Goal: Find specific page/section: Find specific page/section

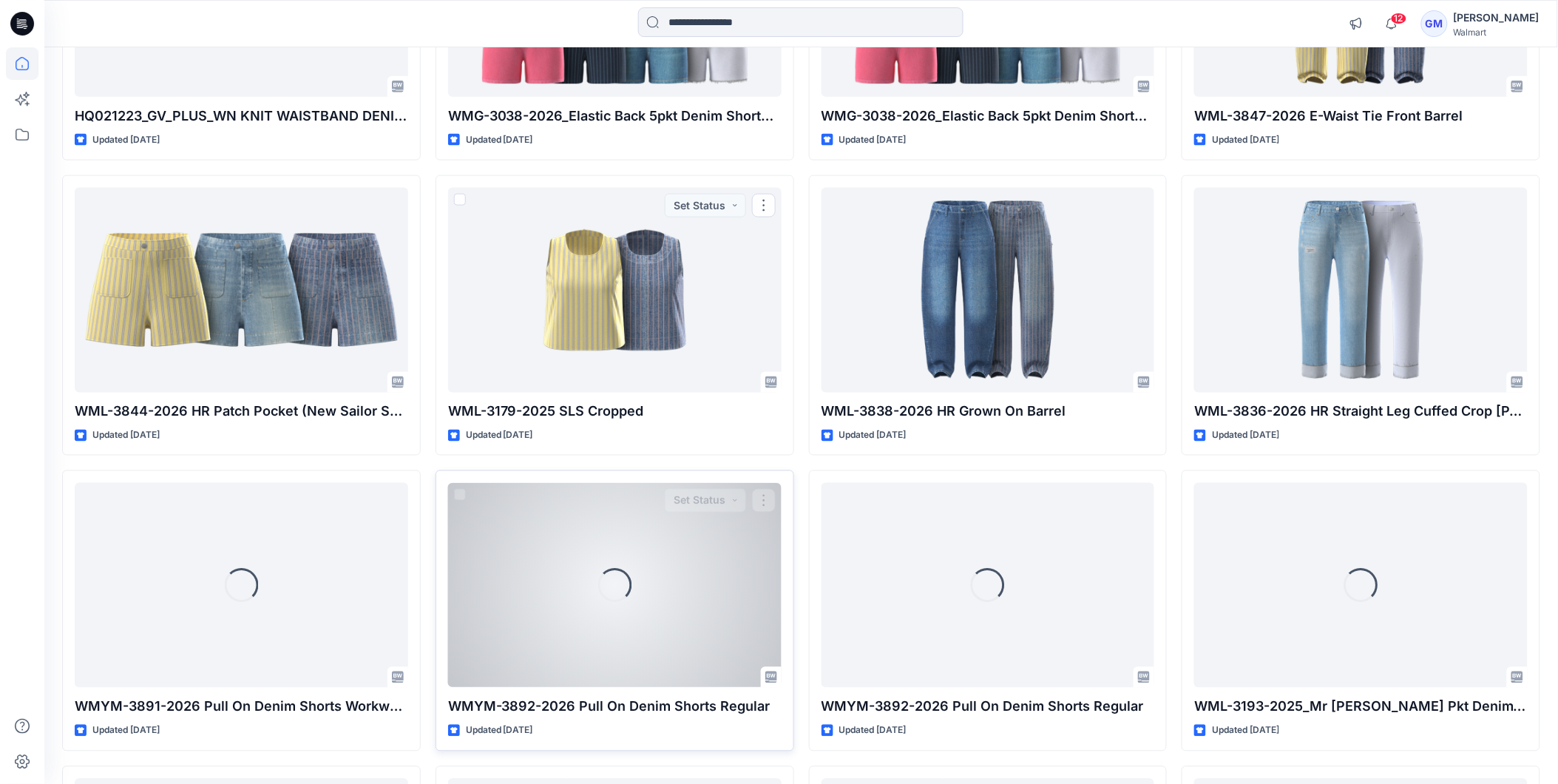
scroll to position [859, 0]
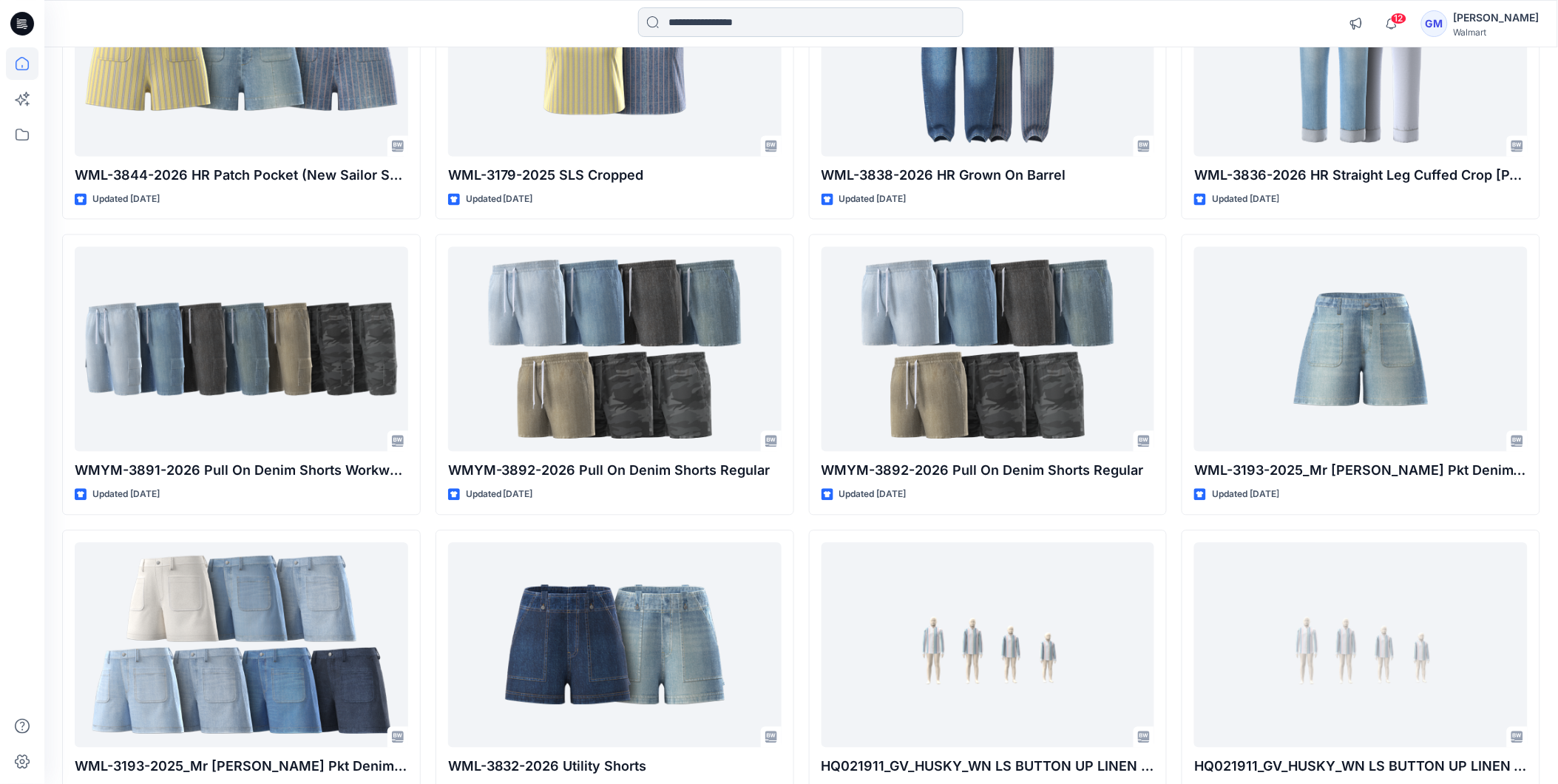
click at [757, 19] on input at bounding box center [801, 22] width 326 height 30
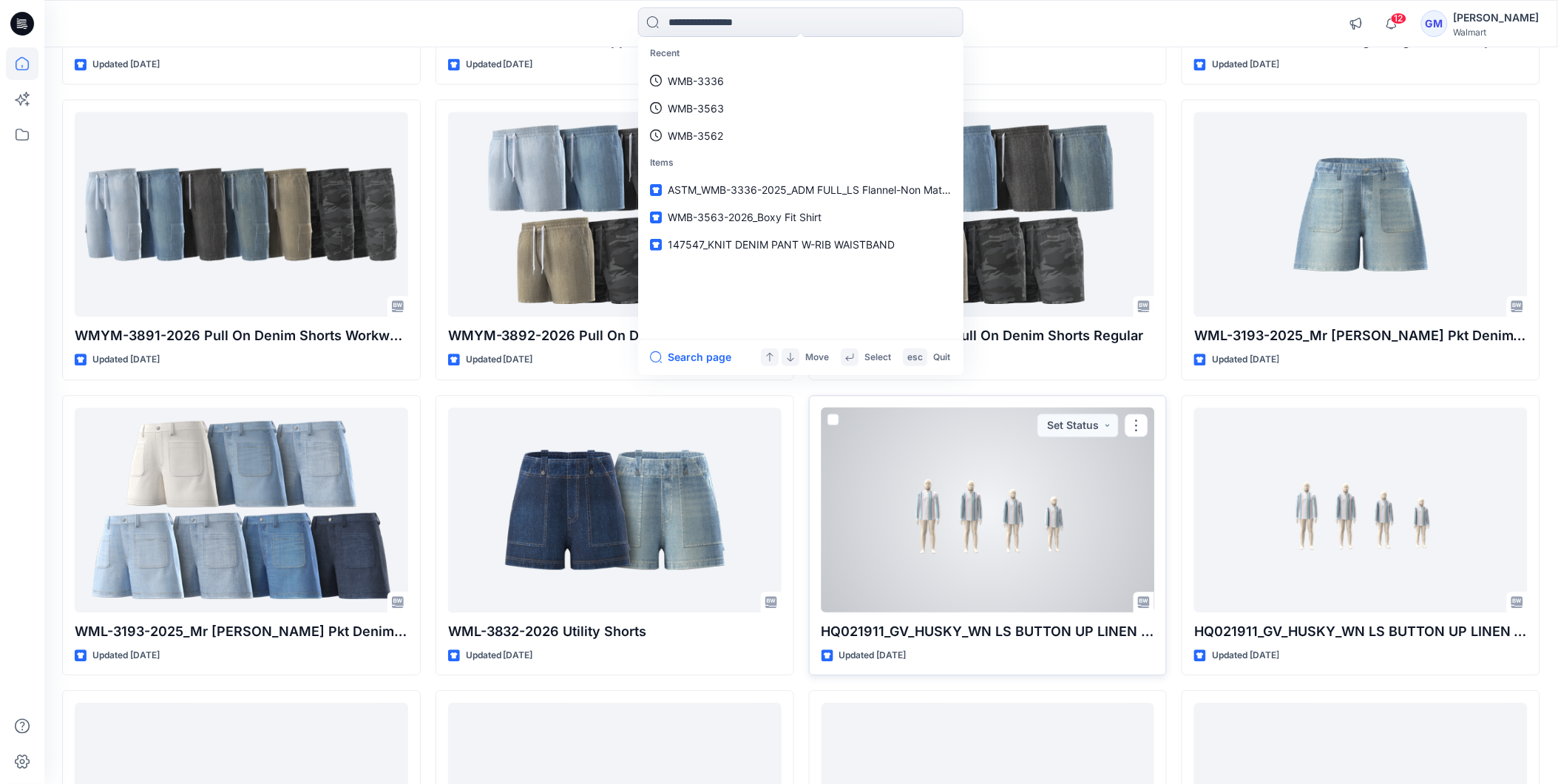
scroll to position [1253, 0]
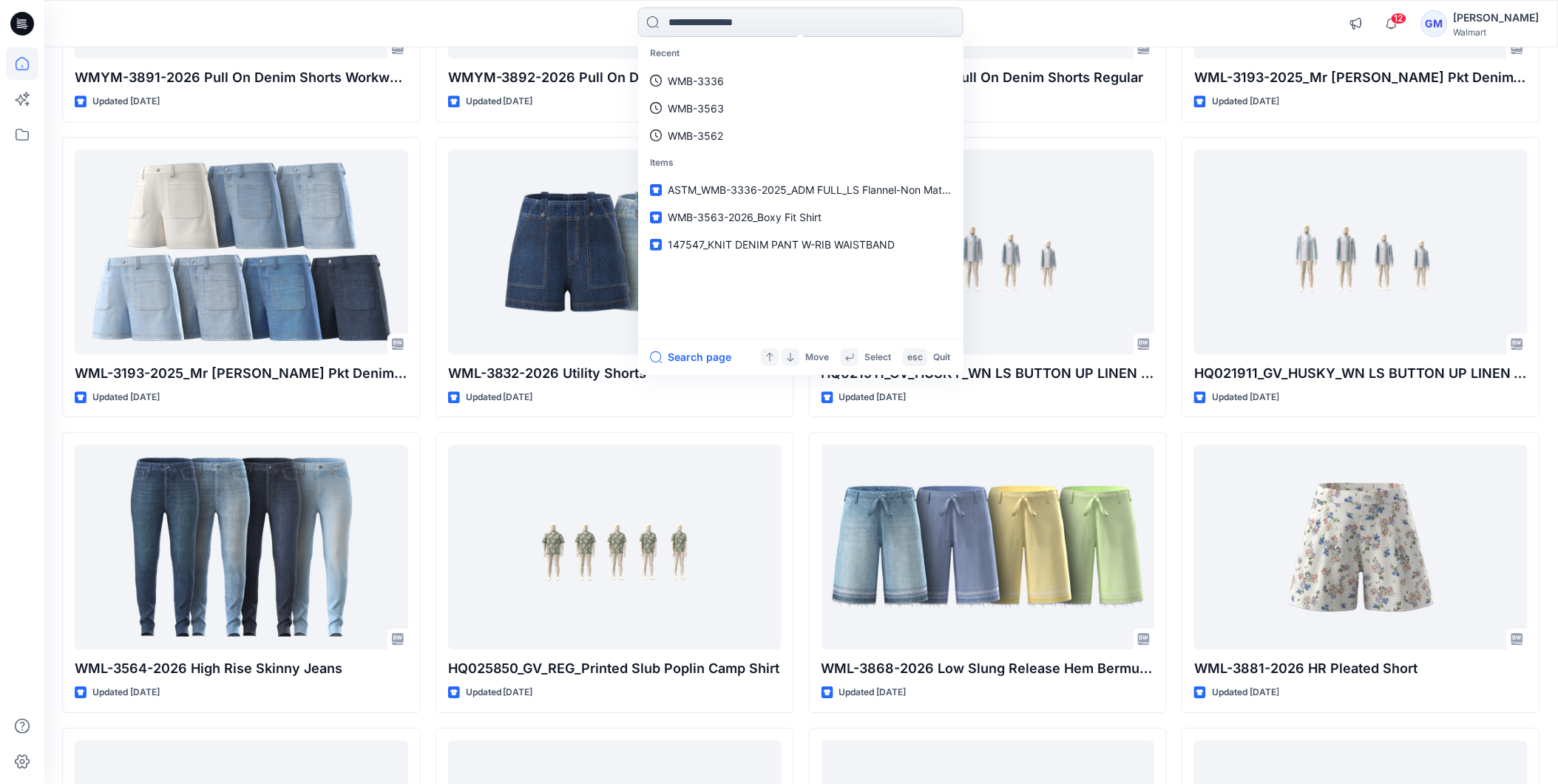
click at [786, 23] on input at bounding box center [801, 22] width 326 height 30
type input "*"
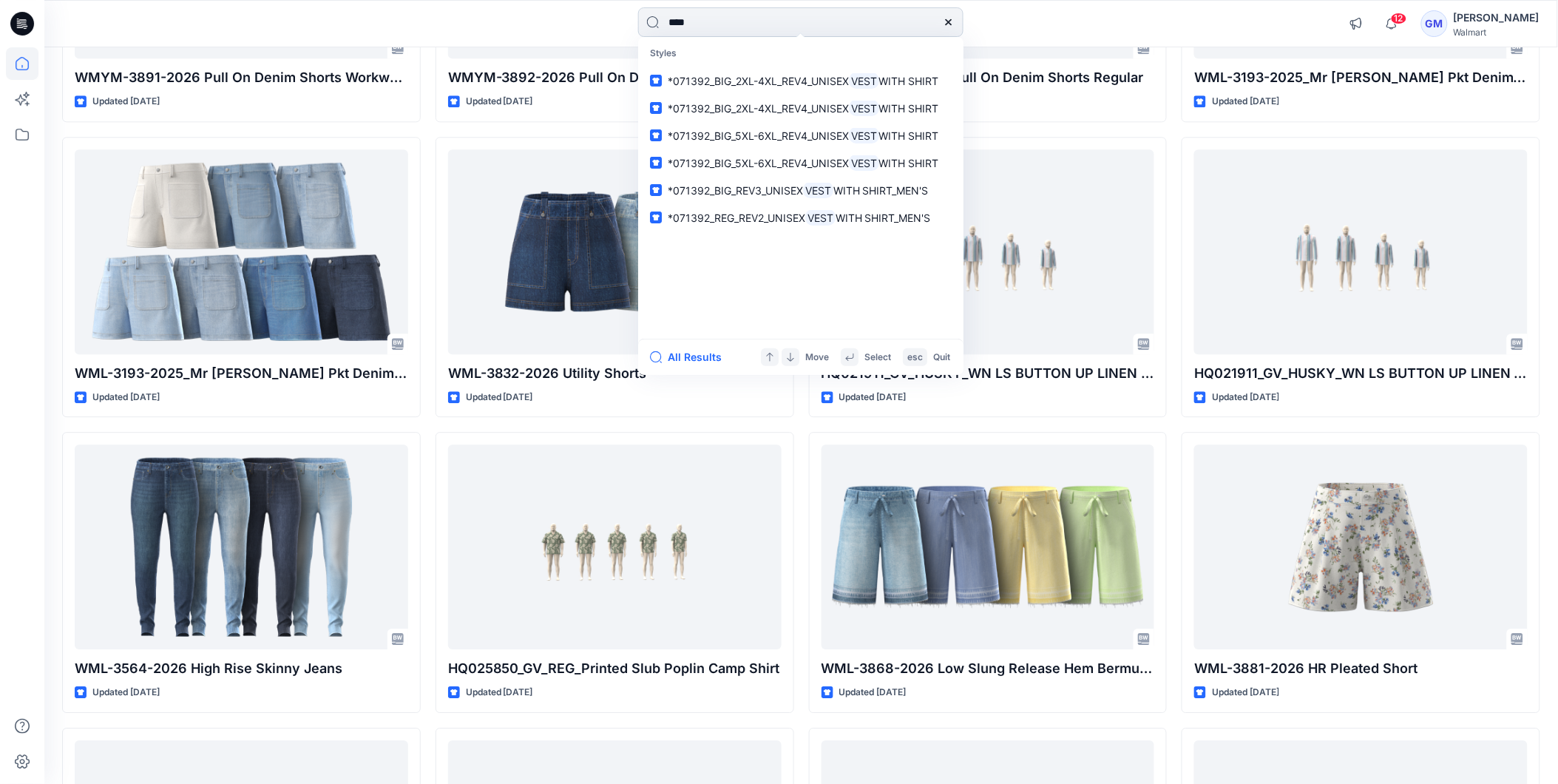
click at [670, 20] on input "****" at bounding box center [801, 22] width 326 height 30
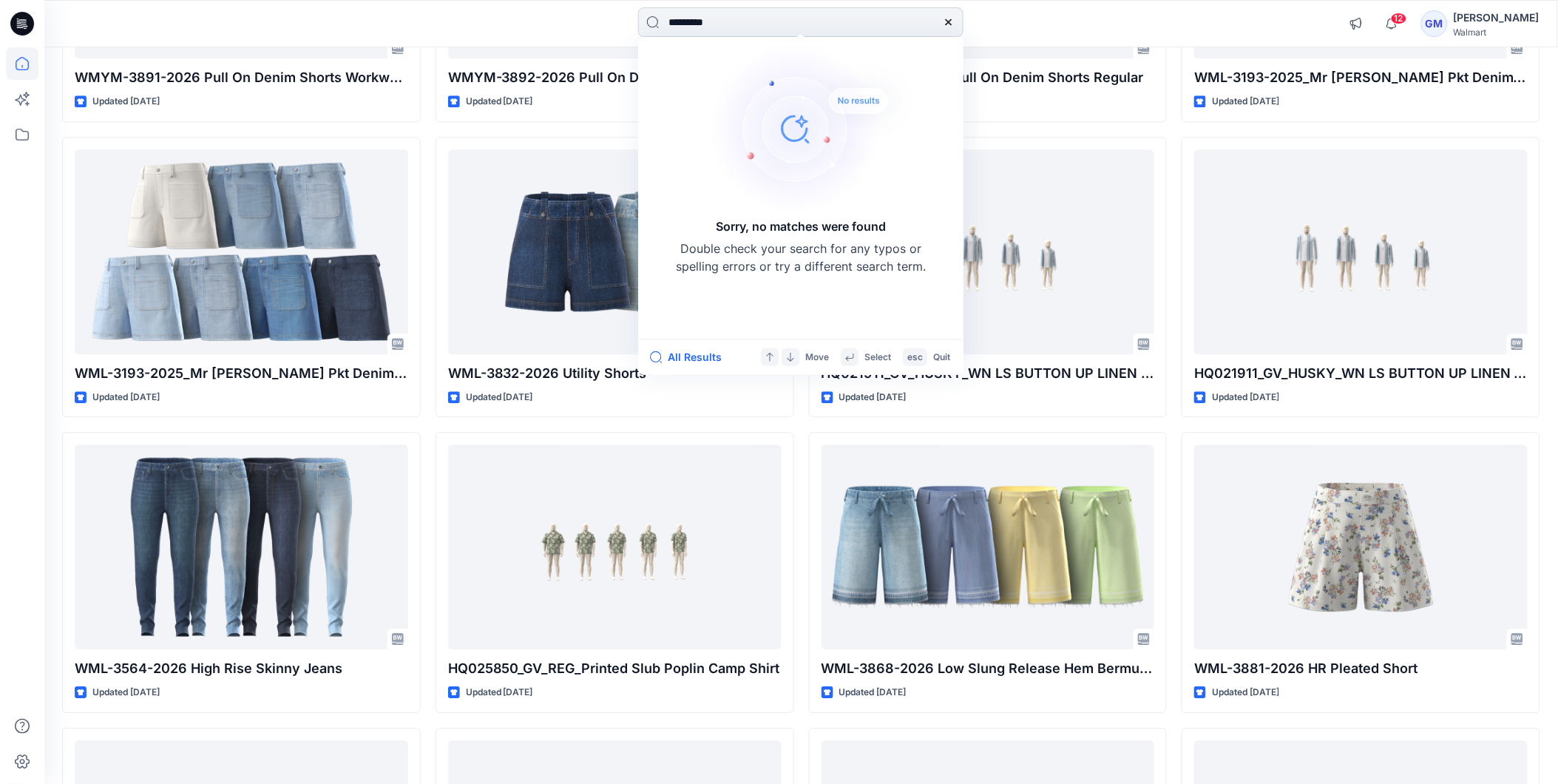
click at [741, 16] on input "*********" at bounding box center [801, 22] width 326 height 30
type input "*********"
click at [952, 16] on icon at bounding box center [948, 22] width 12 height 12
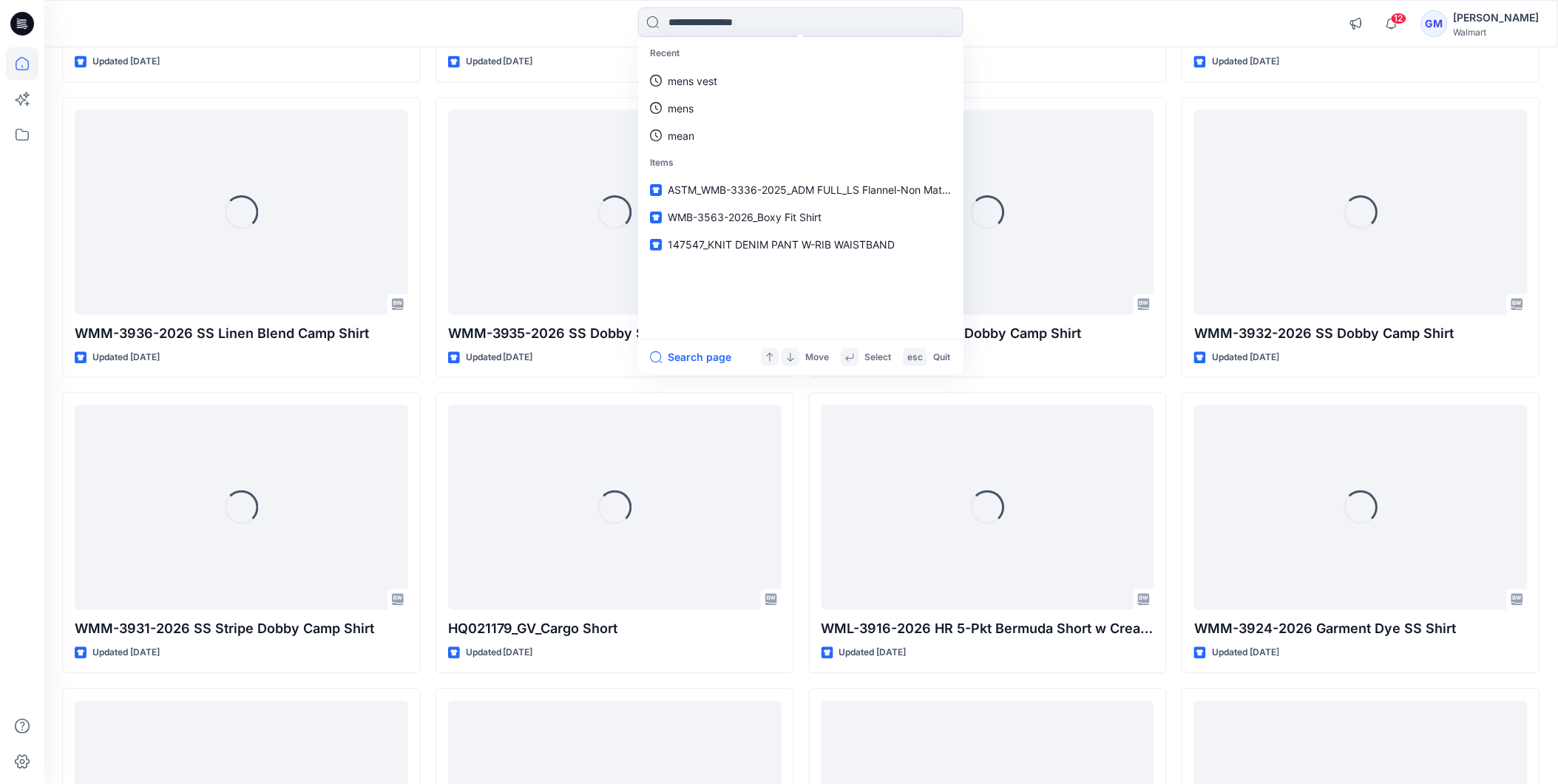
scroll to position [9002, 0]
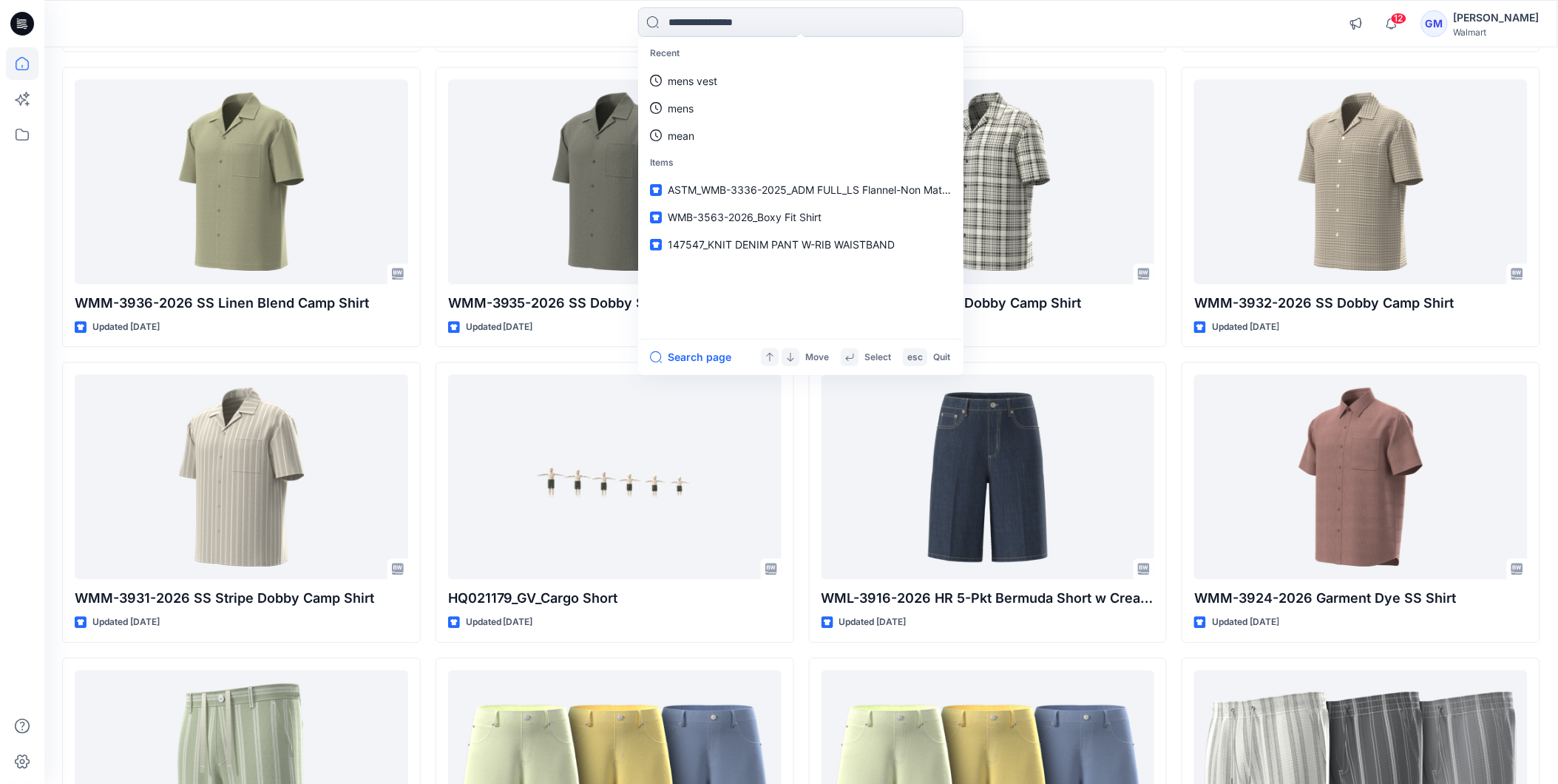
click at [1063, 27] on div "Recent mens vest mens mean Items ASTM_WMB-3336-2025_ADM FULL_LS Flannel-Non Mat…" at bounding box center [801, 23] width 757 height 33
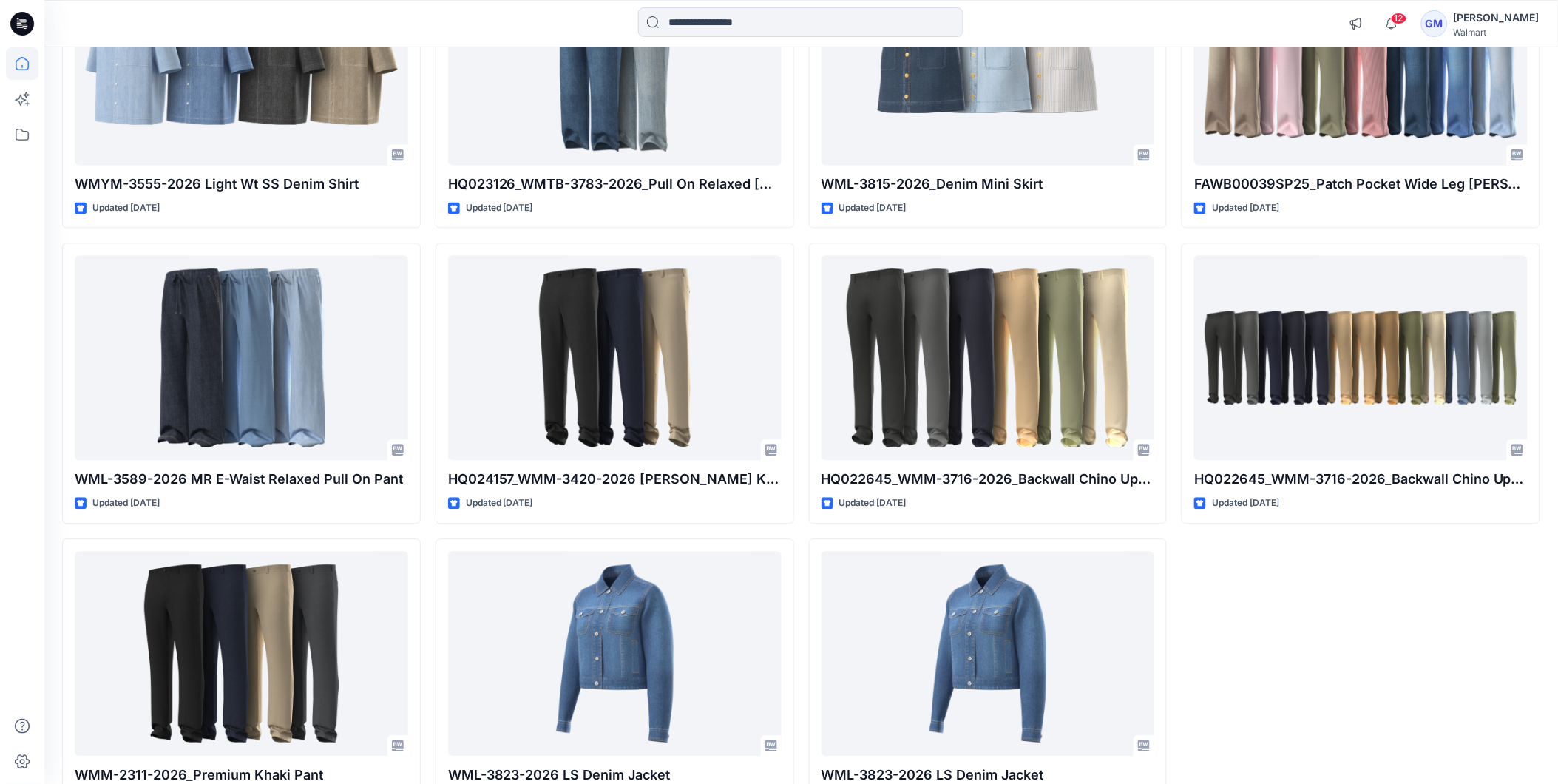
scroll to position [25135, 0]
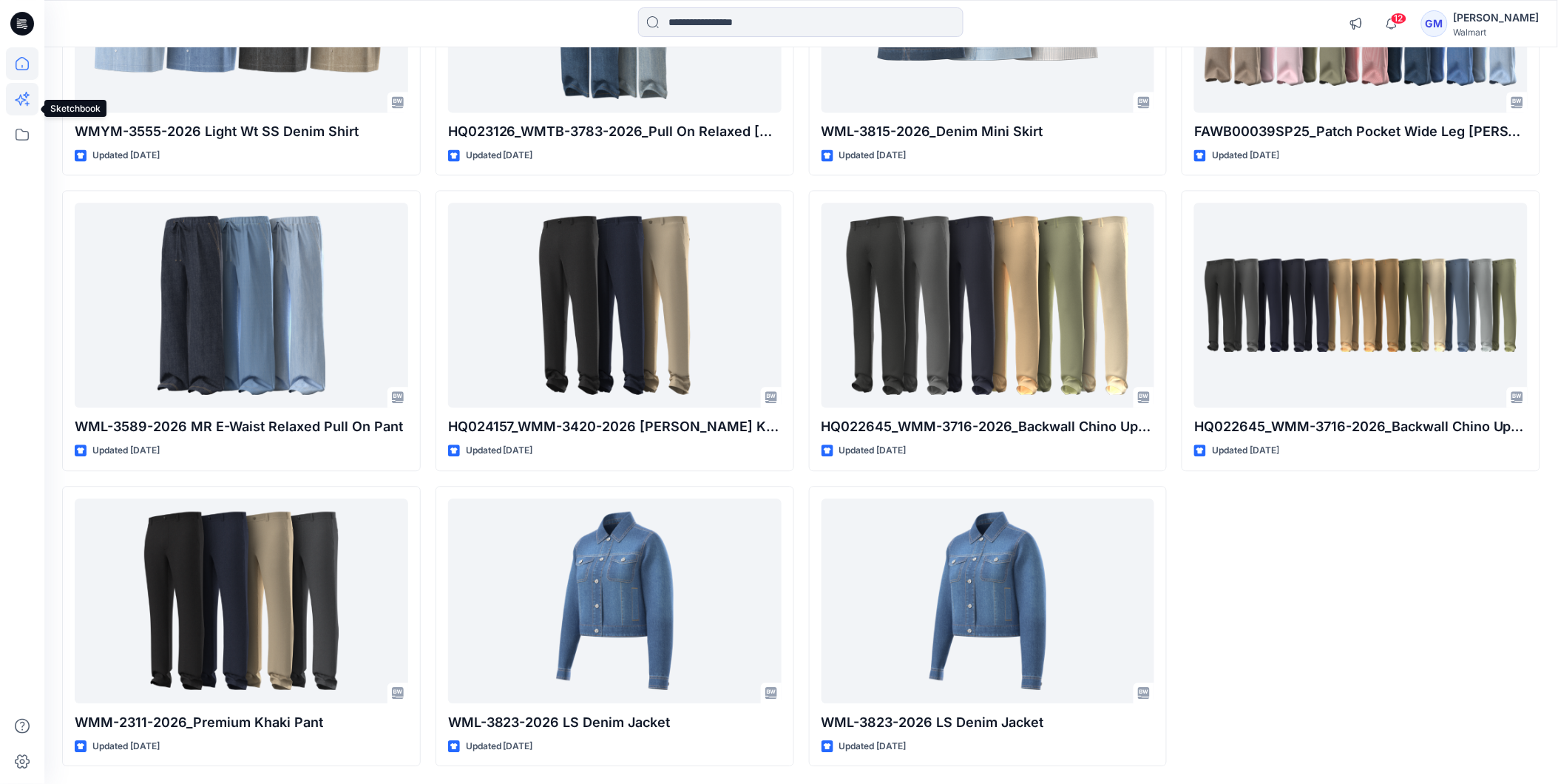
click at [23, 90] on icon at bounding box center [23, 99] width 33 height 33
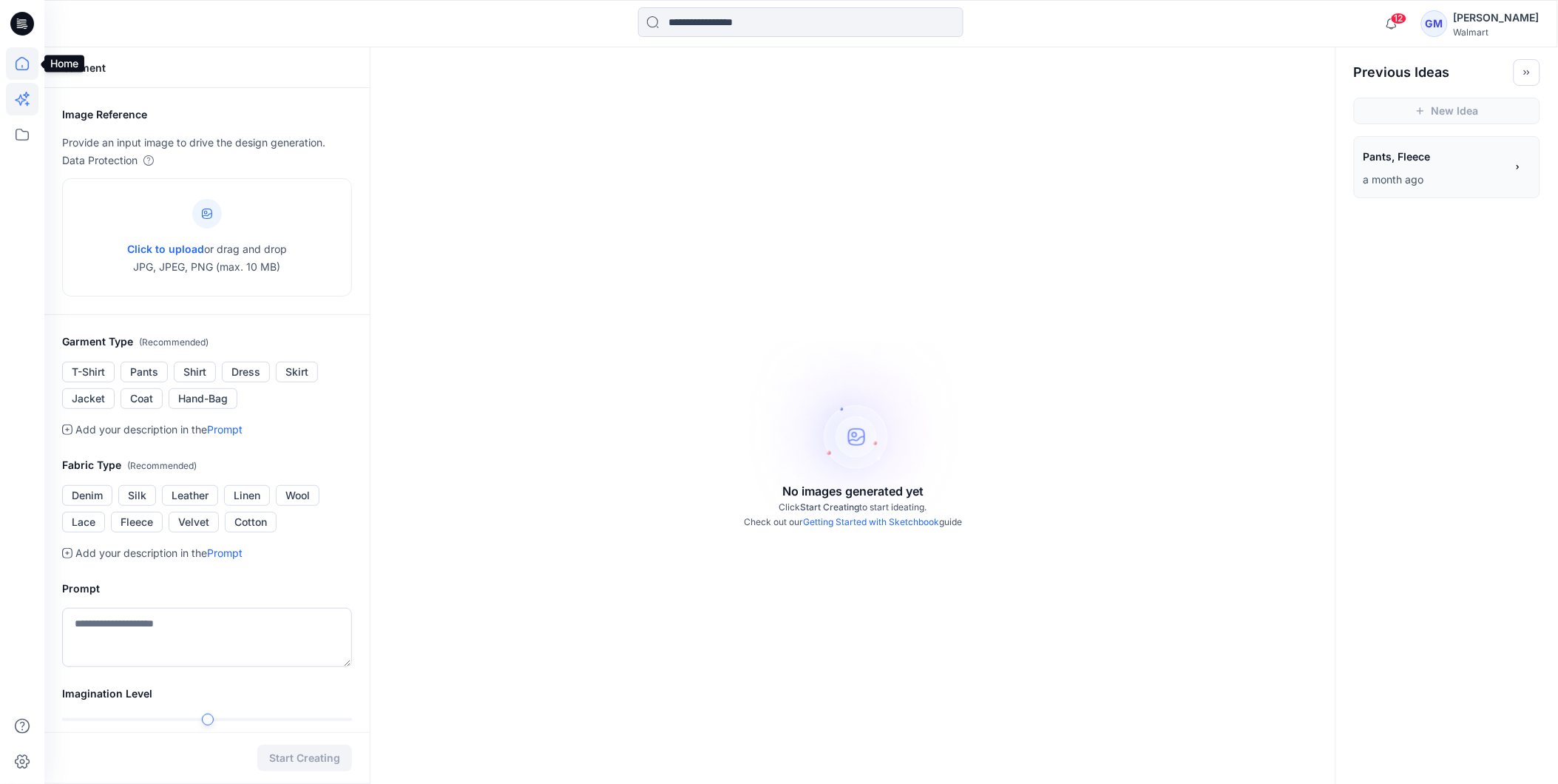
click at [20, 69] on icon at bounding box center [23, 63] width 33 height 33
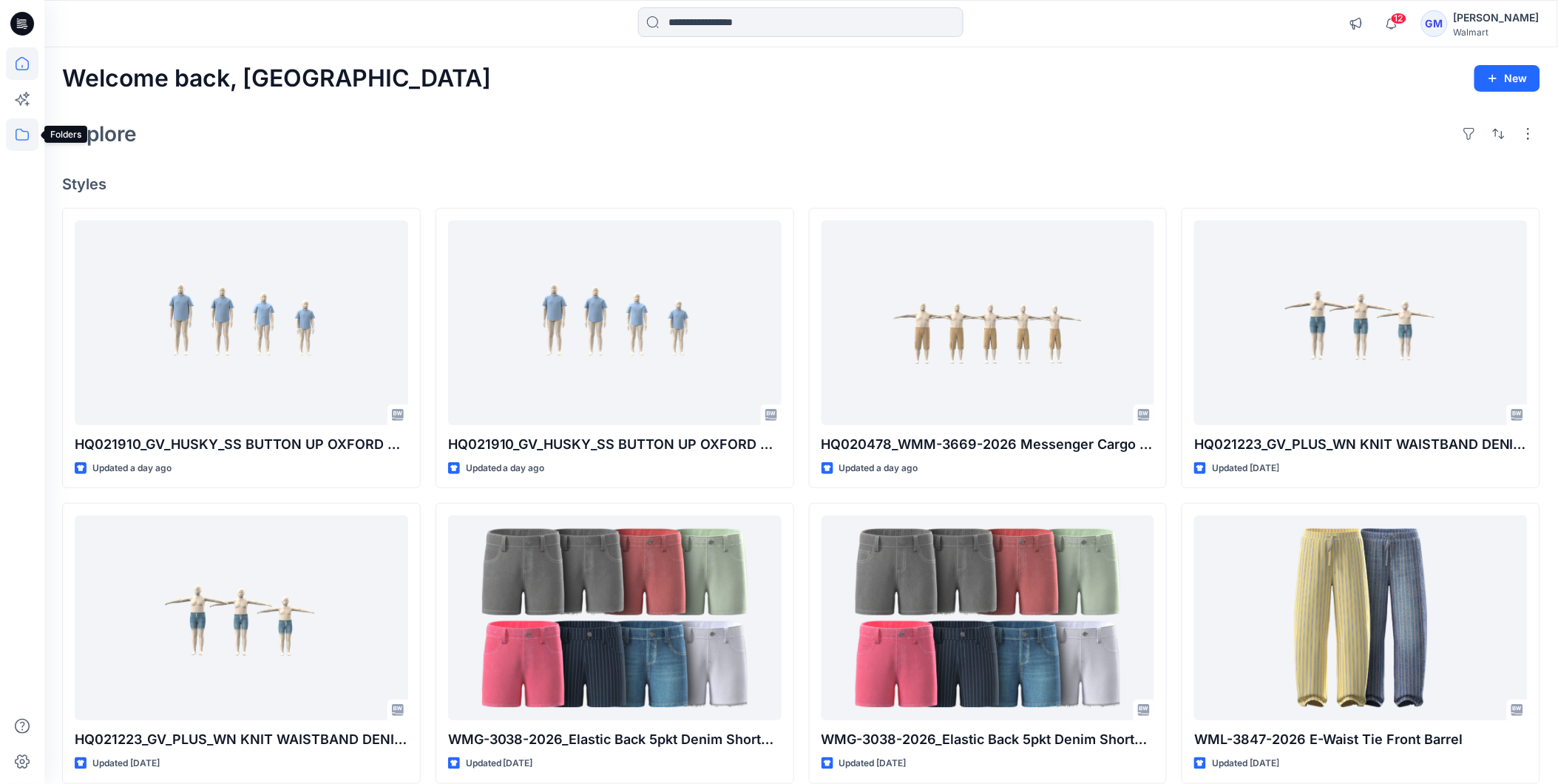
click at [22, 133] on icon at bounding box center [23, 135] width 33 height 33
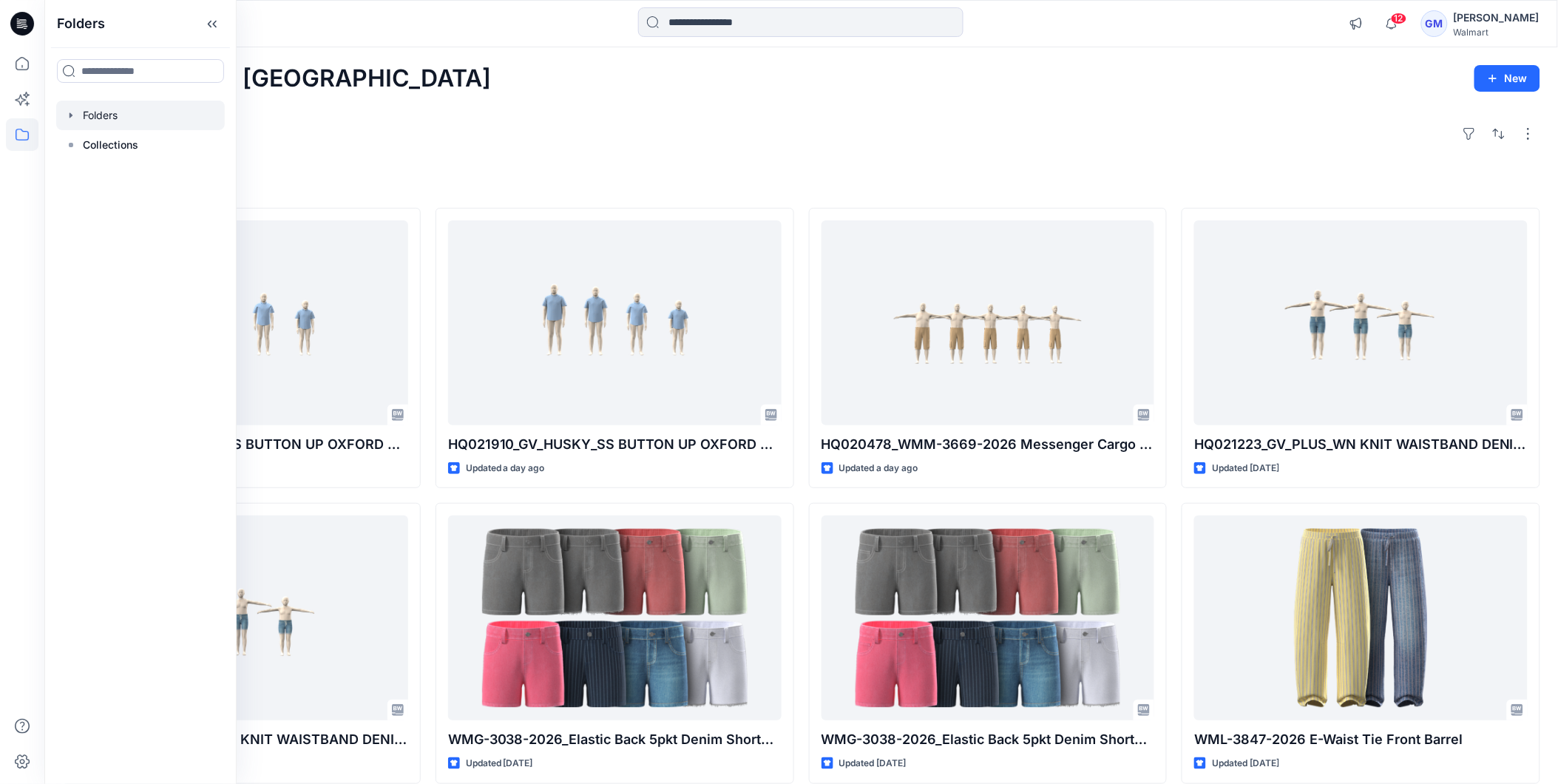
click at [103, 121] on div at bounding box center [140, 116] width 168 height 30
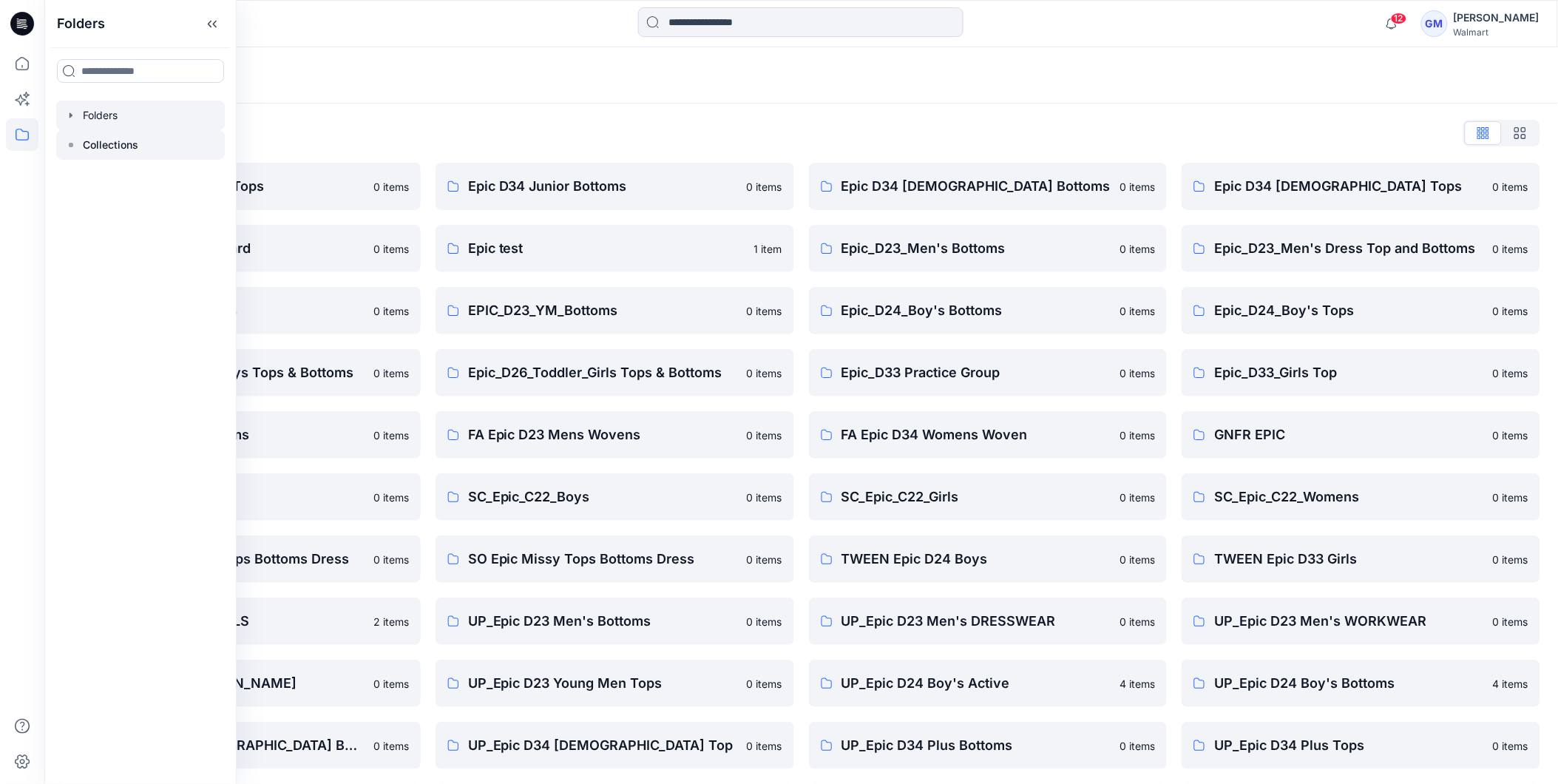
click at [83, 142] on p "Collections" at bounding box center [110, 145] width 56 height 18
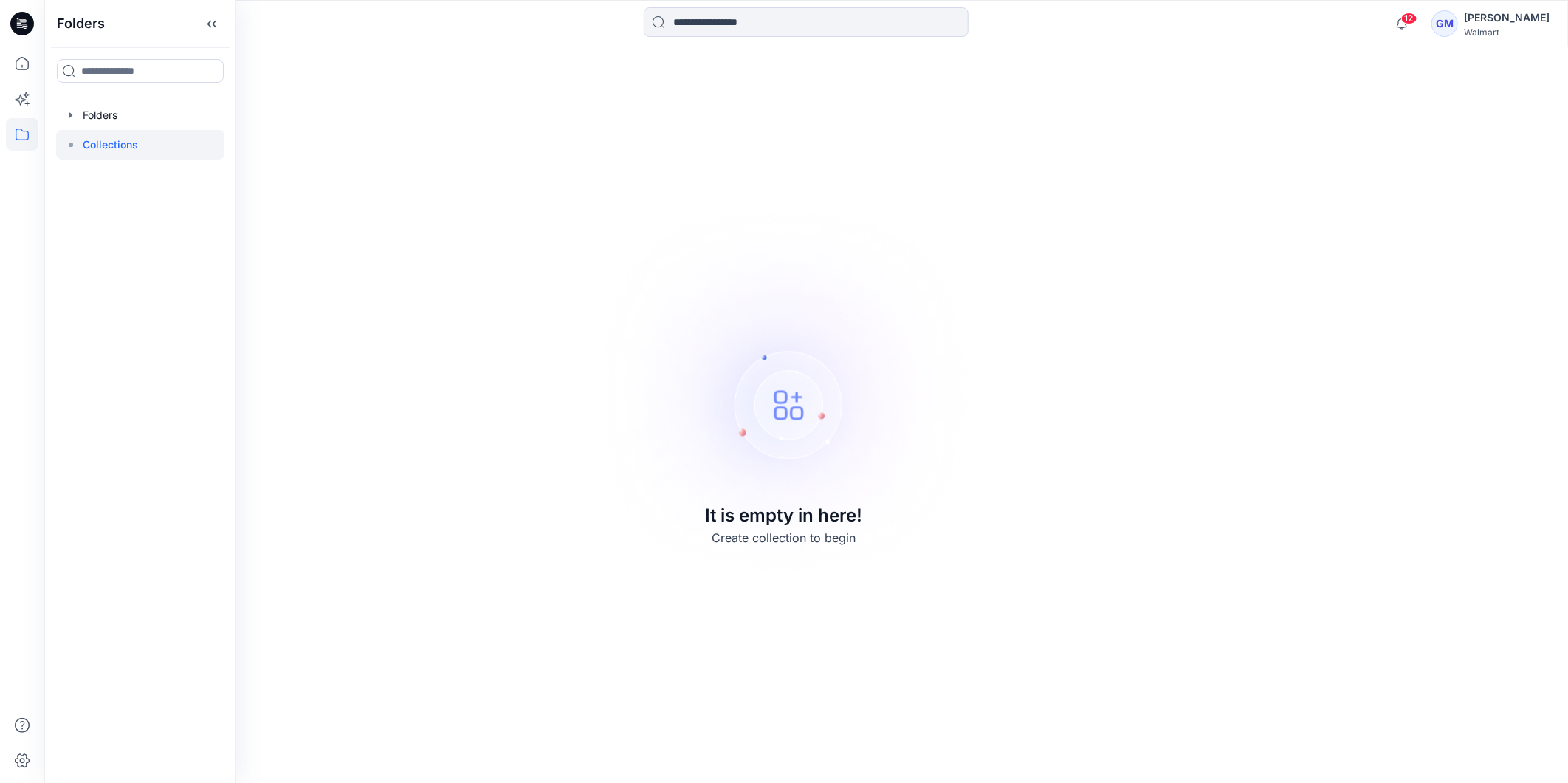
click at [86, 141] on p "Collections" at bounding box center [110, 145] width 55 height 18
click at [70, 109] on icon "button" at bounding box center [70, 115] width 12 height 12
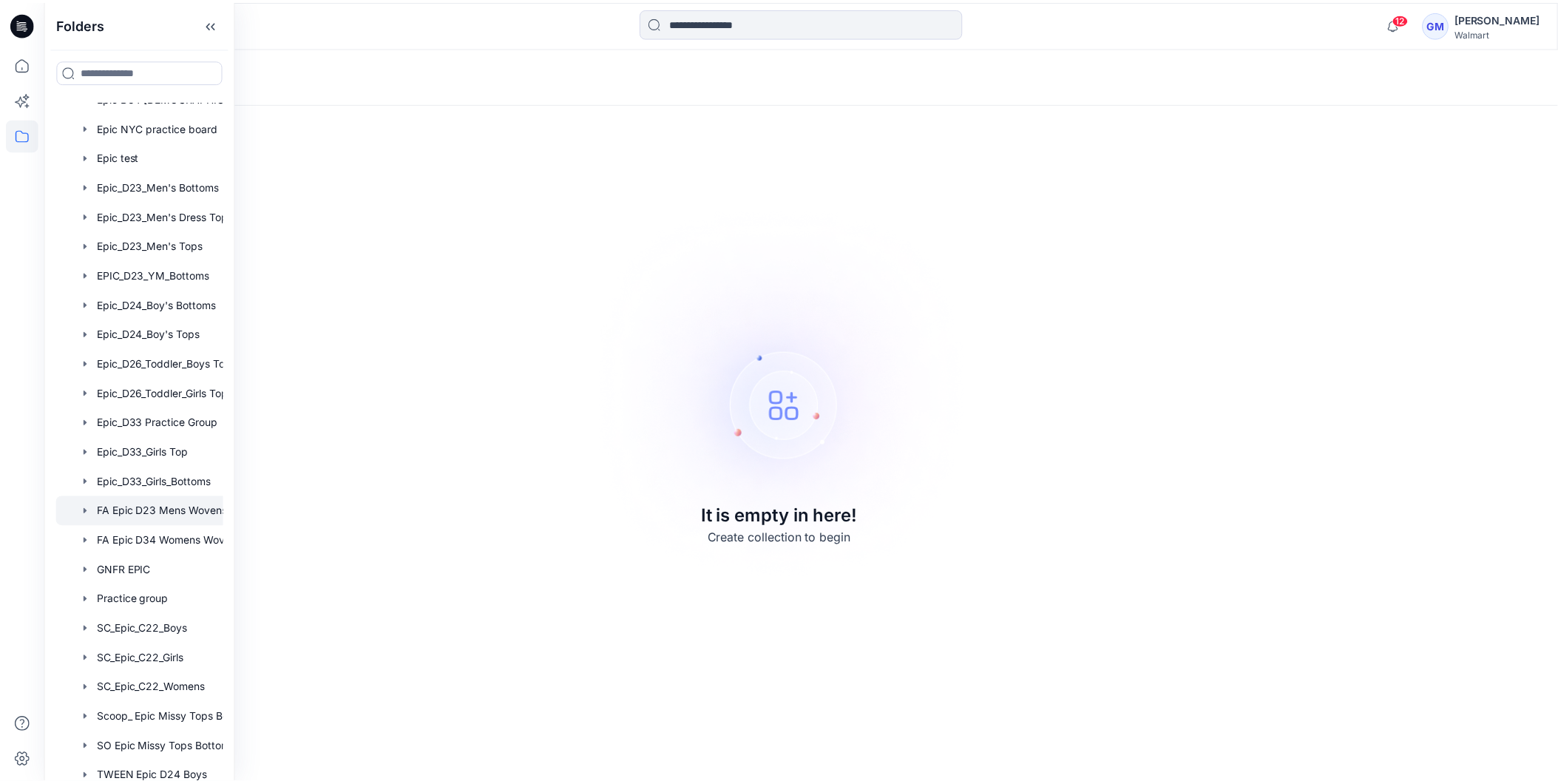
scroll to position [164, 0]
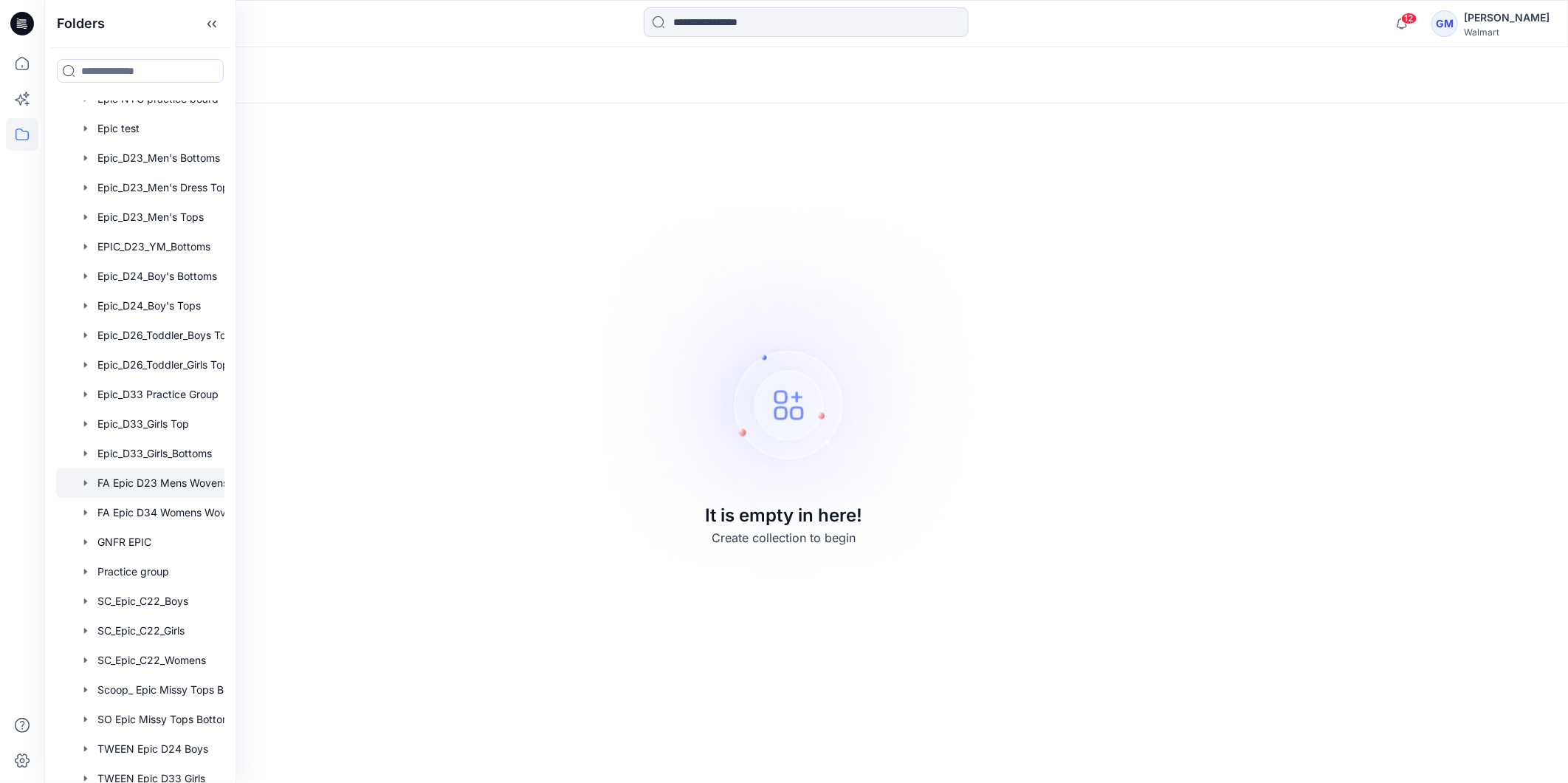
click at [173, 489] on div at bounding box center [159, 483] width 207 height 30
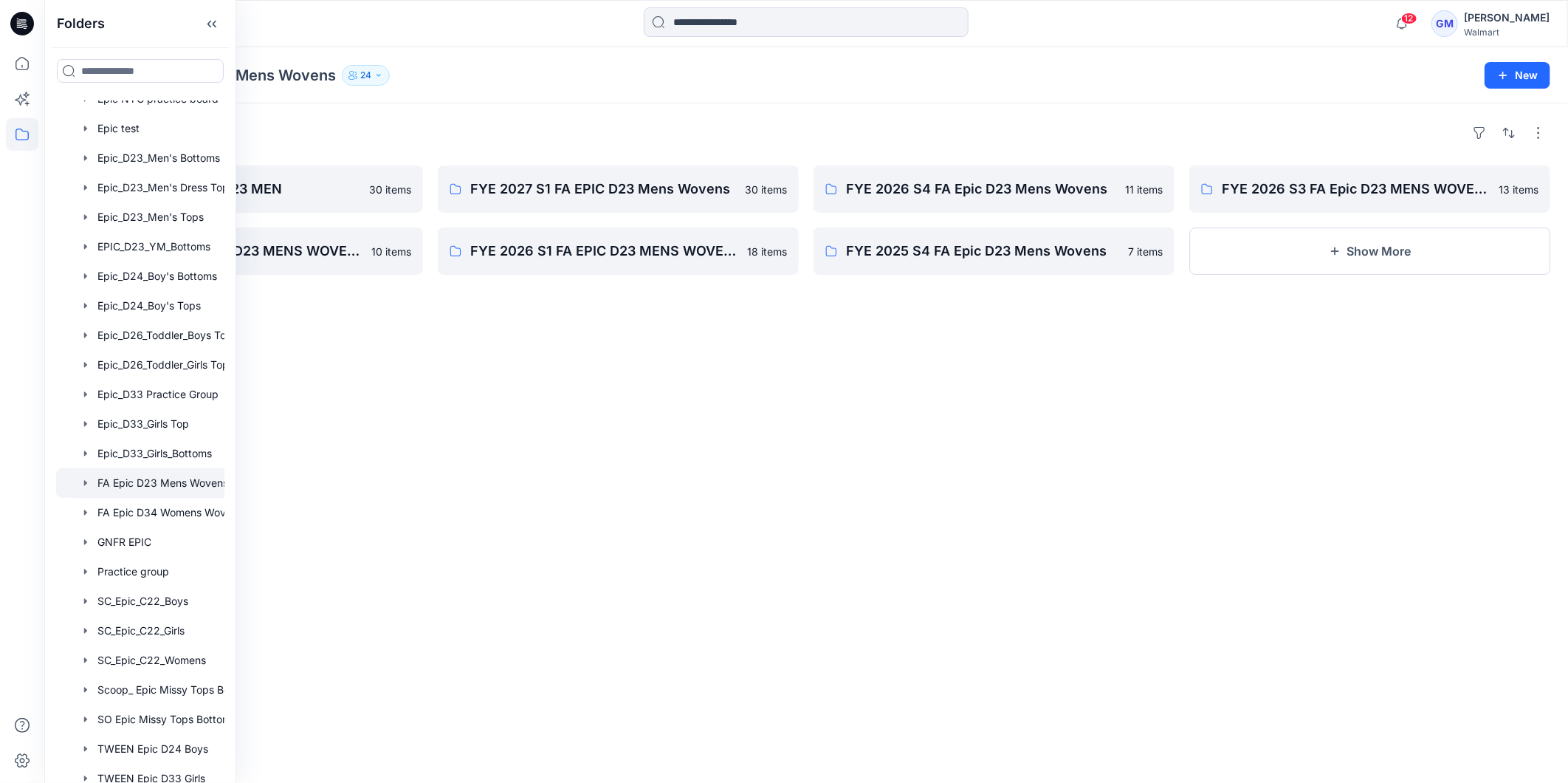
click at [1209, 627] on div "Folders FYE 2027 S2 26 FA D23 MEN 30 items FYE 2026 S2 FA Epic D23 MENS WOVENS …" at bounding box center [806, 442] width 1523 height 679
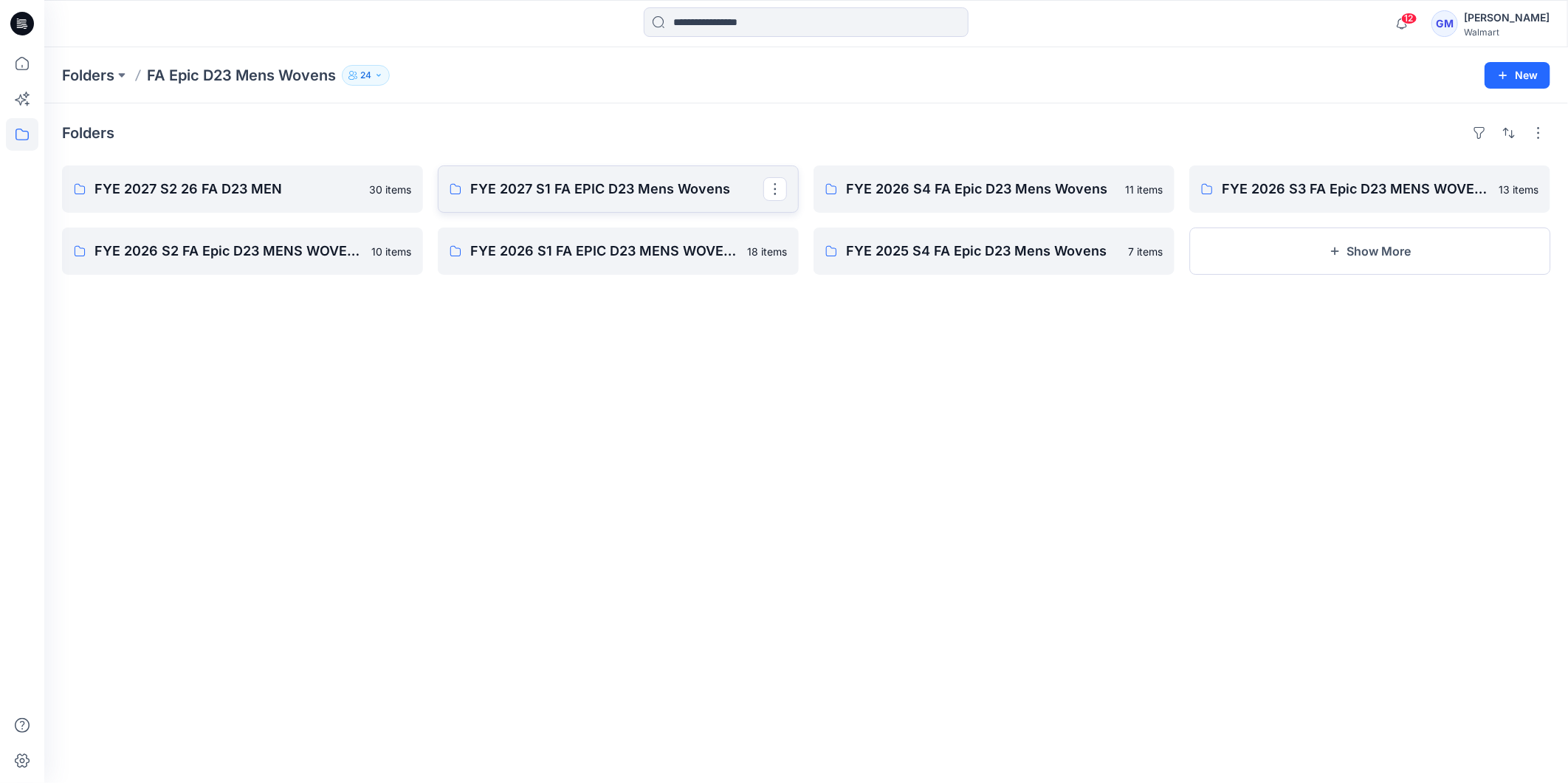
click at [566, 199] on p "FYE 2027 S1 FA EPIC D23 Mens Wovens" at bounding box center [616, 189] width 293 height 20
click at [1295, 195] on p "FYE 2026 S3 FA Epic D23 MENS WOVENS" at bounding box center [1368, 189] width 293 height 20
click at [904, 259] on p "FYE 2025 S4 FA Epic D23 Mens Wovens" at bounding box center [992, 251] width 293 height 20
click at [278, 259] on p "FYE 2026 S2 FA Epic D23 MENS WOVENS" at bounding box center [241, 251] width 293 height 20
click at [216, 183] on p "FYE 2027 S2 26 FA D23 MEN" at bounding box center [241, 189] width 293 height 20
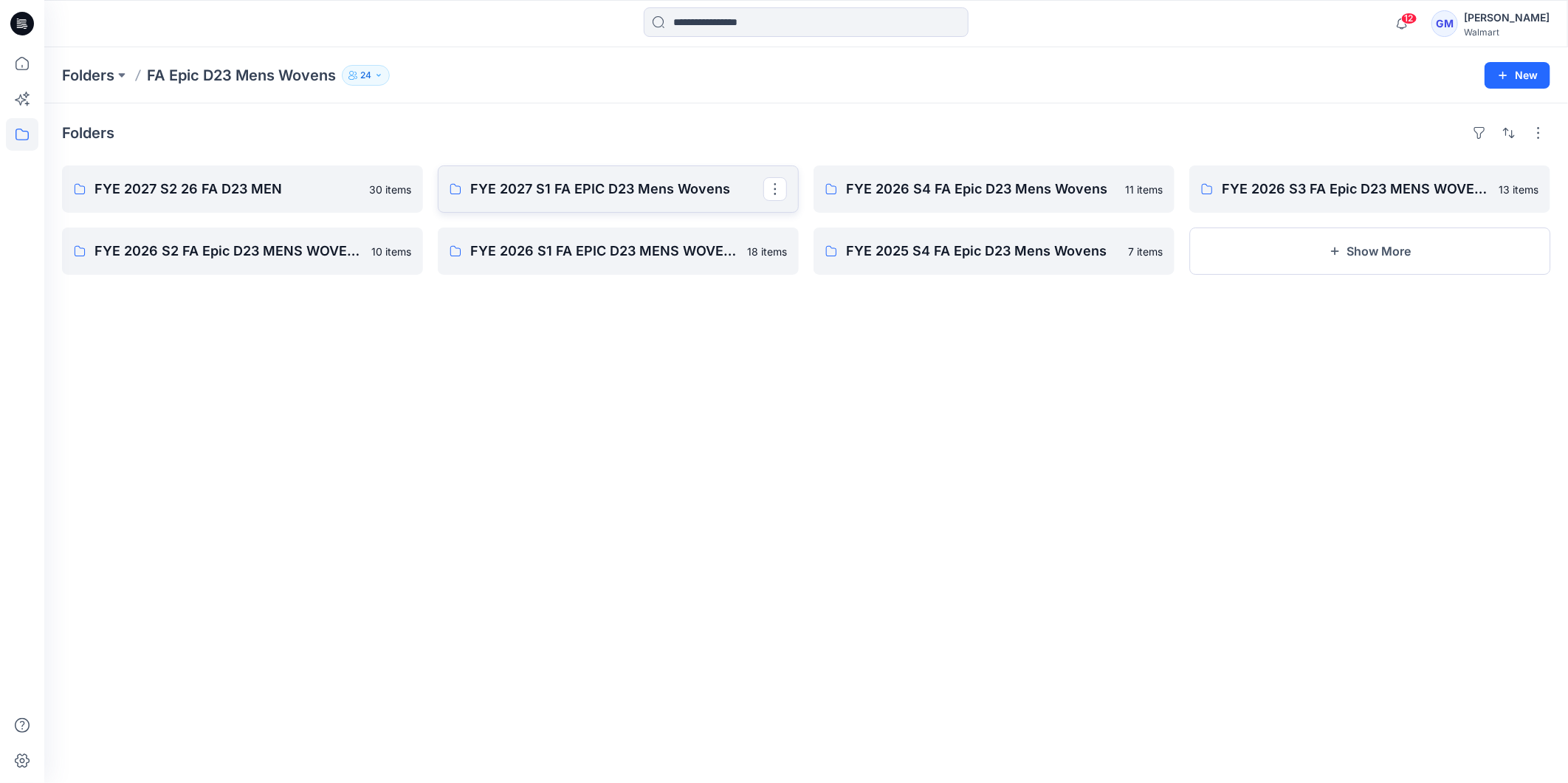
click at [676, 181] on p "FYE 2027 S1 FA EPIC D23 Mens Wovens" at bounding box center [616, 189] width 293 height 20
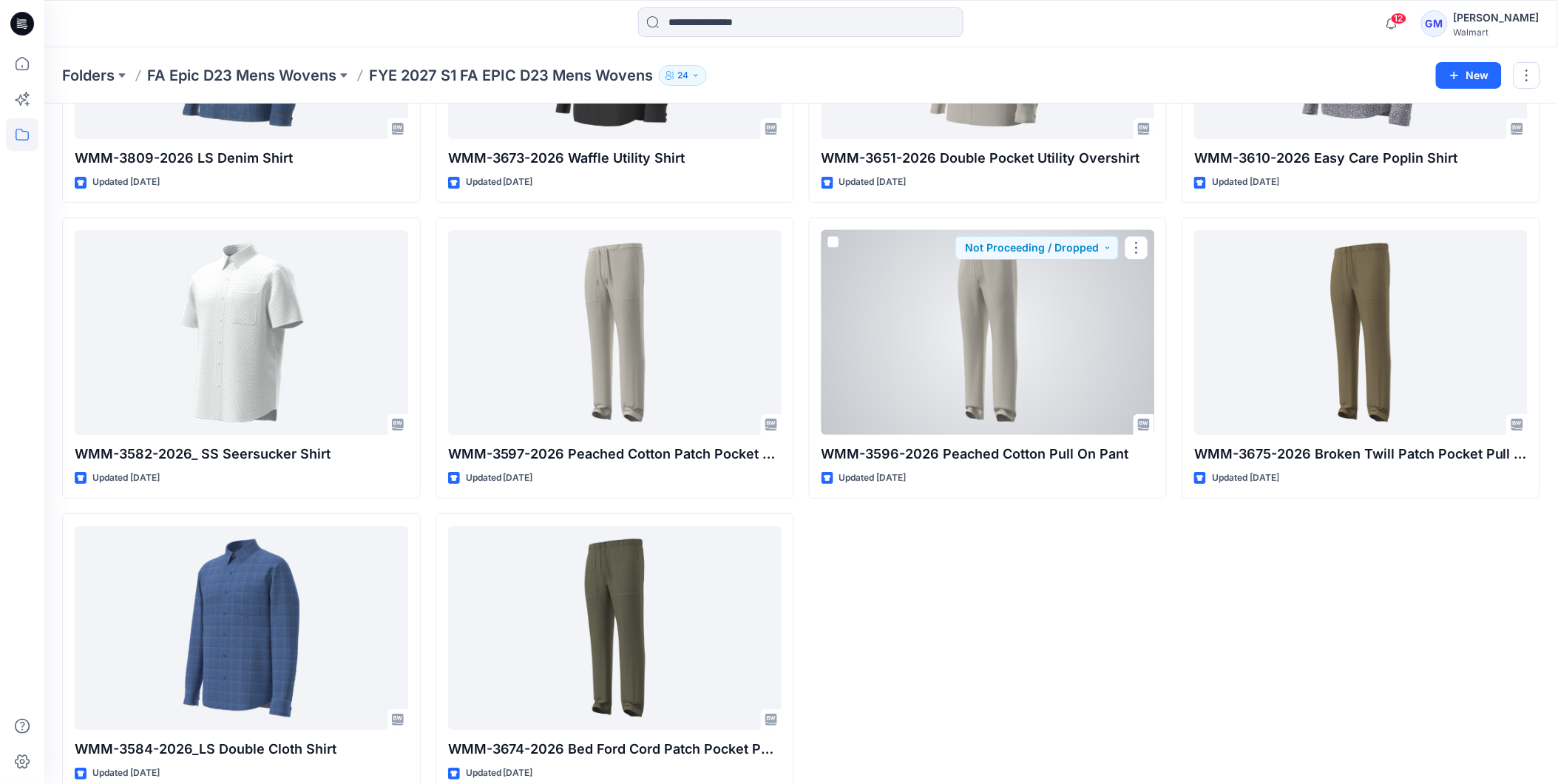
scroll to position [1749, 0]
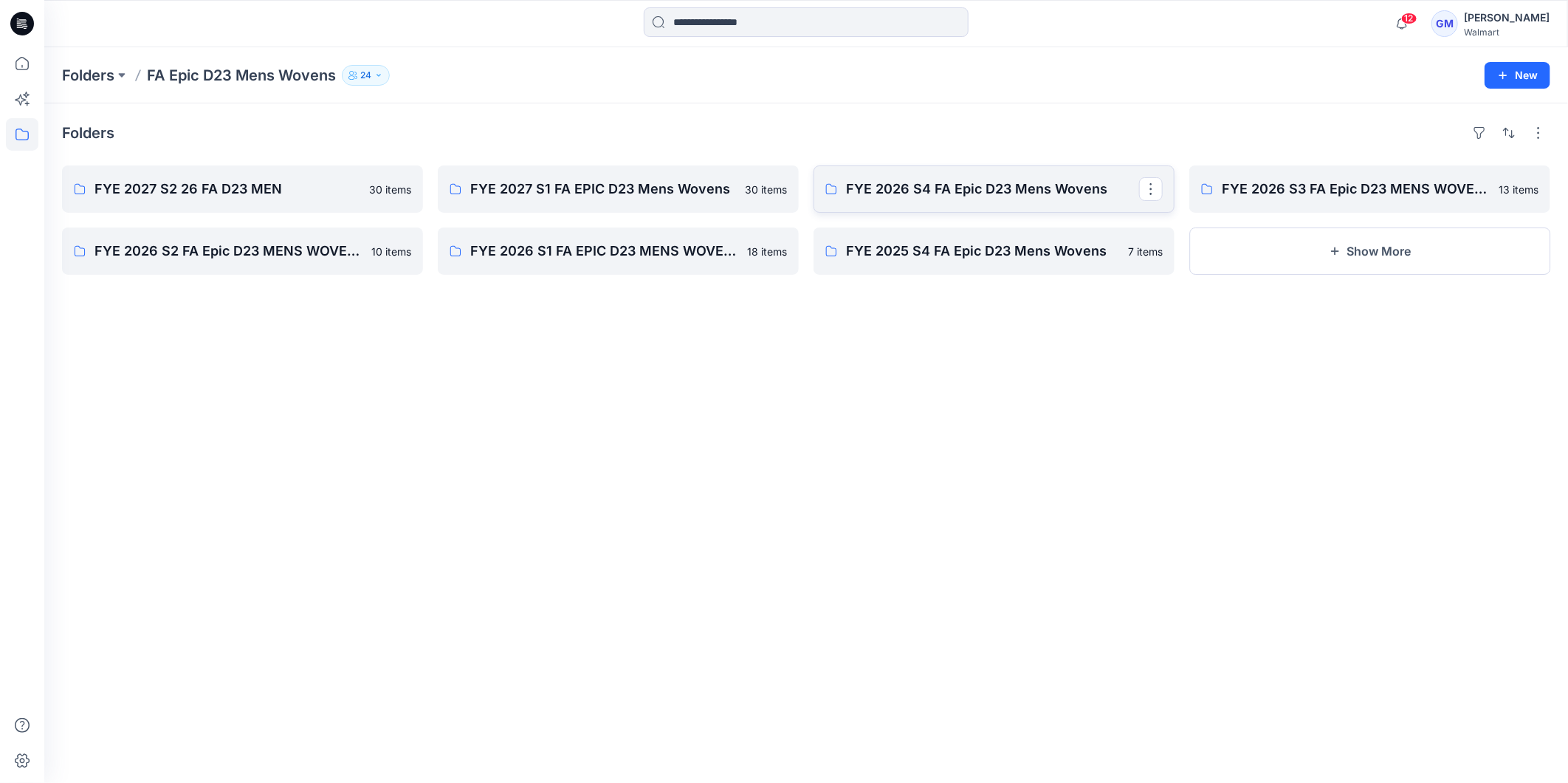
click at [966, 190] on p "FYE 2026 S4 FA Epic D23 Mens Wovens" at bounding box center [992, 189] width 293 height 20
click at [1227, 195] on p "FYE 2026 S3 FA Epic D23 MENS WOVENS" at bounding box center [1368, 189] width 293 height 20
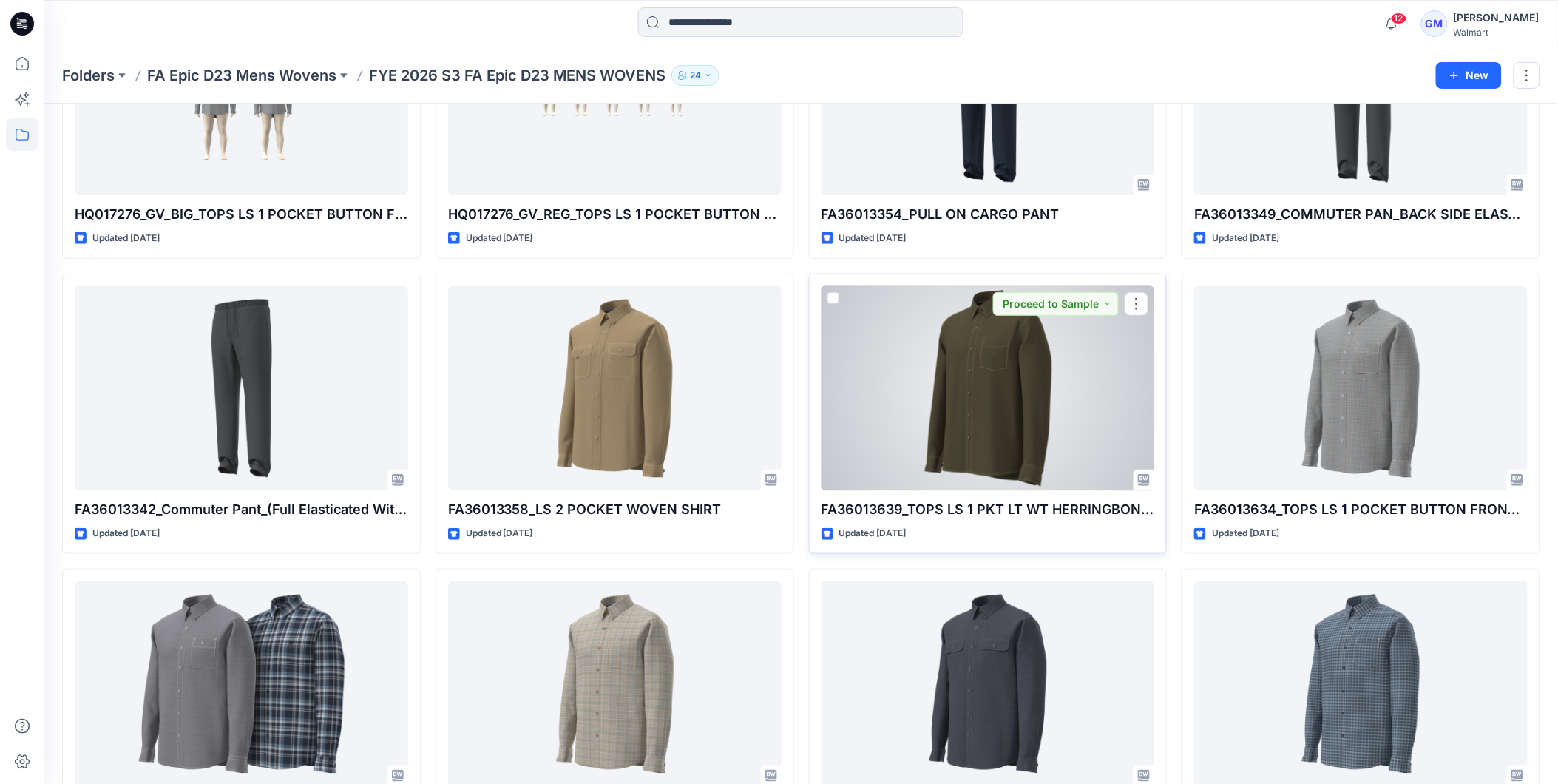
scroll to position [566, 0]
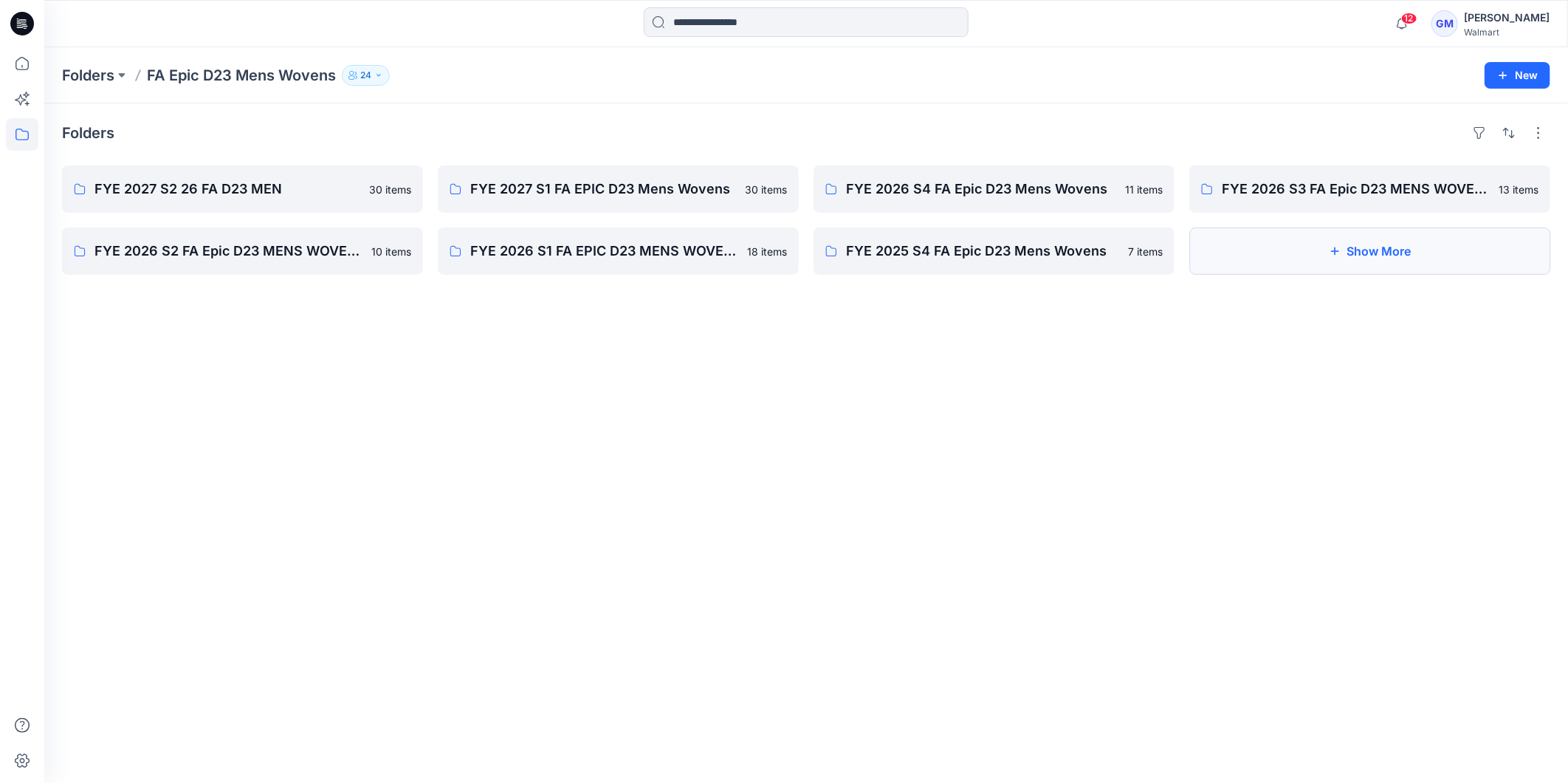
click at [1331, 251] on icon "button" at bounding box center [1334, 251] width 12 height 12
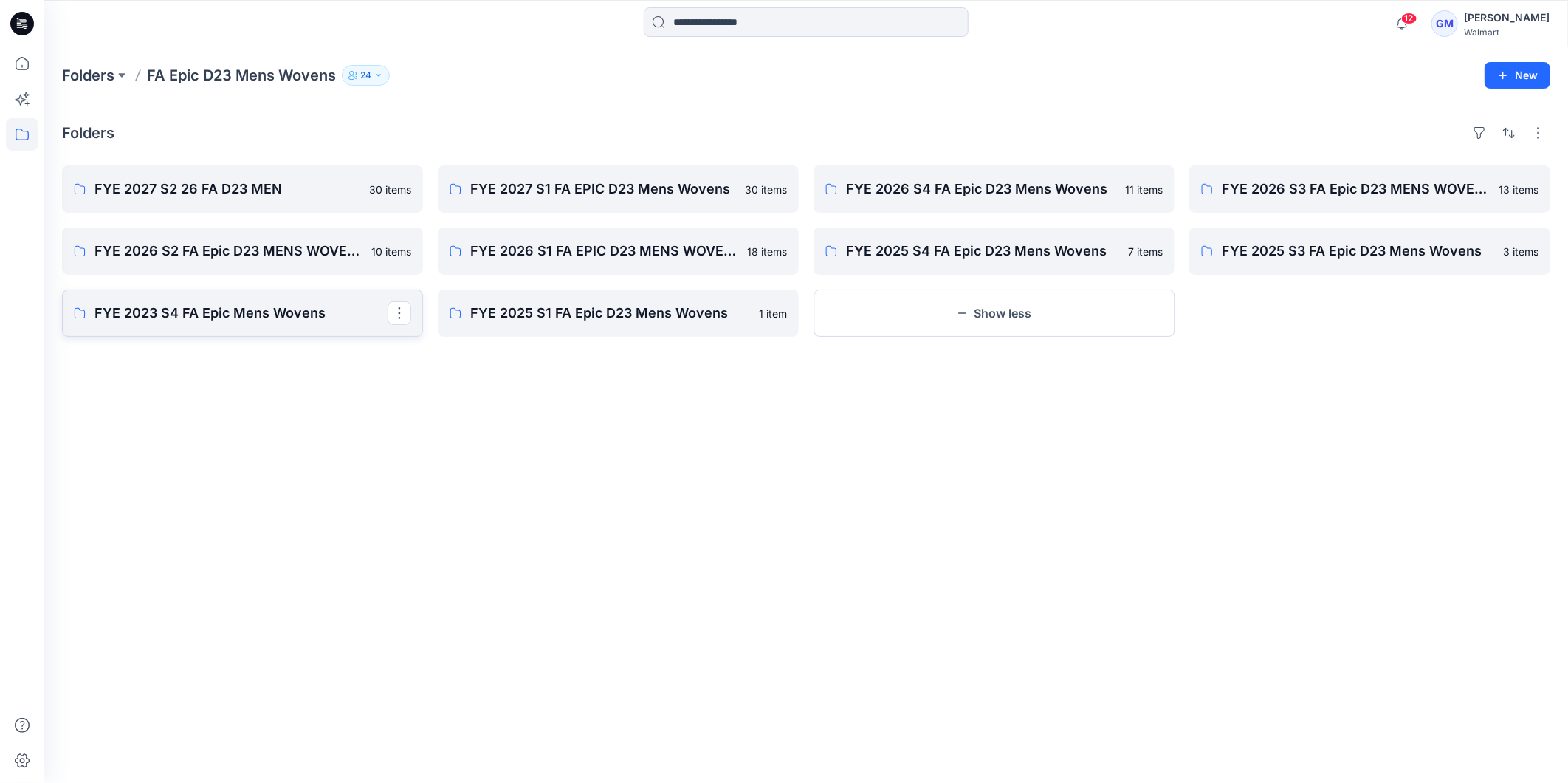
click at [190, 302] on link "FYE 2023 S4 FA Epic Mens Wovens" at bounding box center [242, 313] width 361 height 47
click at [554, 326] on link "FYE 2025 S1 FA Epic D23 Mens Wovens" at bounding box center [618, 313] width 361 height 47
click at [1376, 252] on p "FYE 2025 S3 FA Epic D23 Mens Wovens" at bounding box center [1368, 251] width 293 height 20
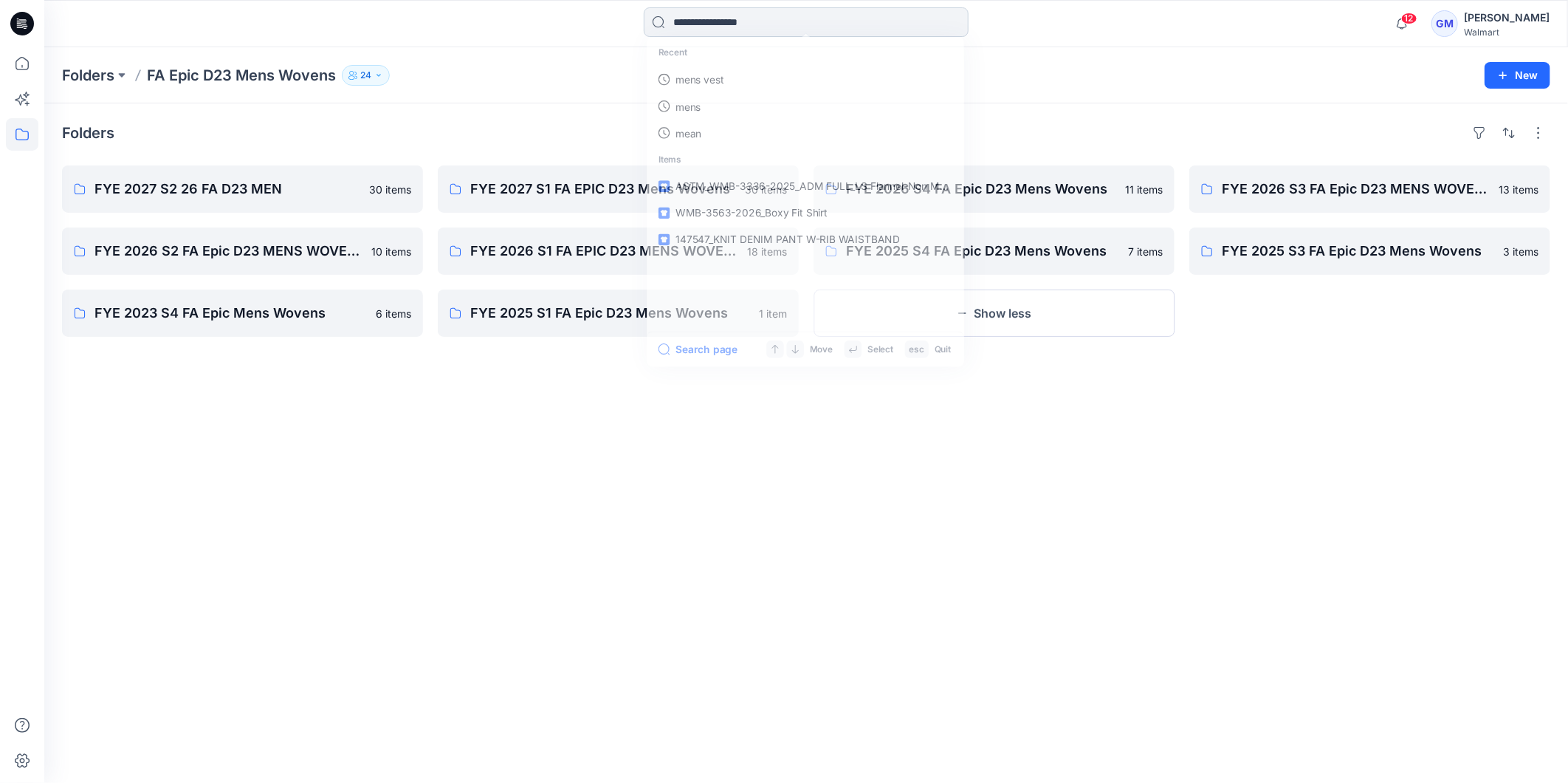
click at [777, 25] on input at bounding box center [806, 22] width 325 height 30
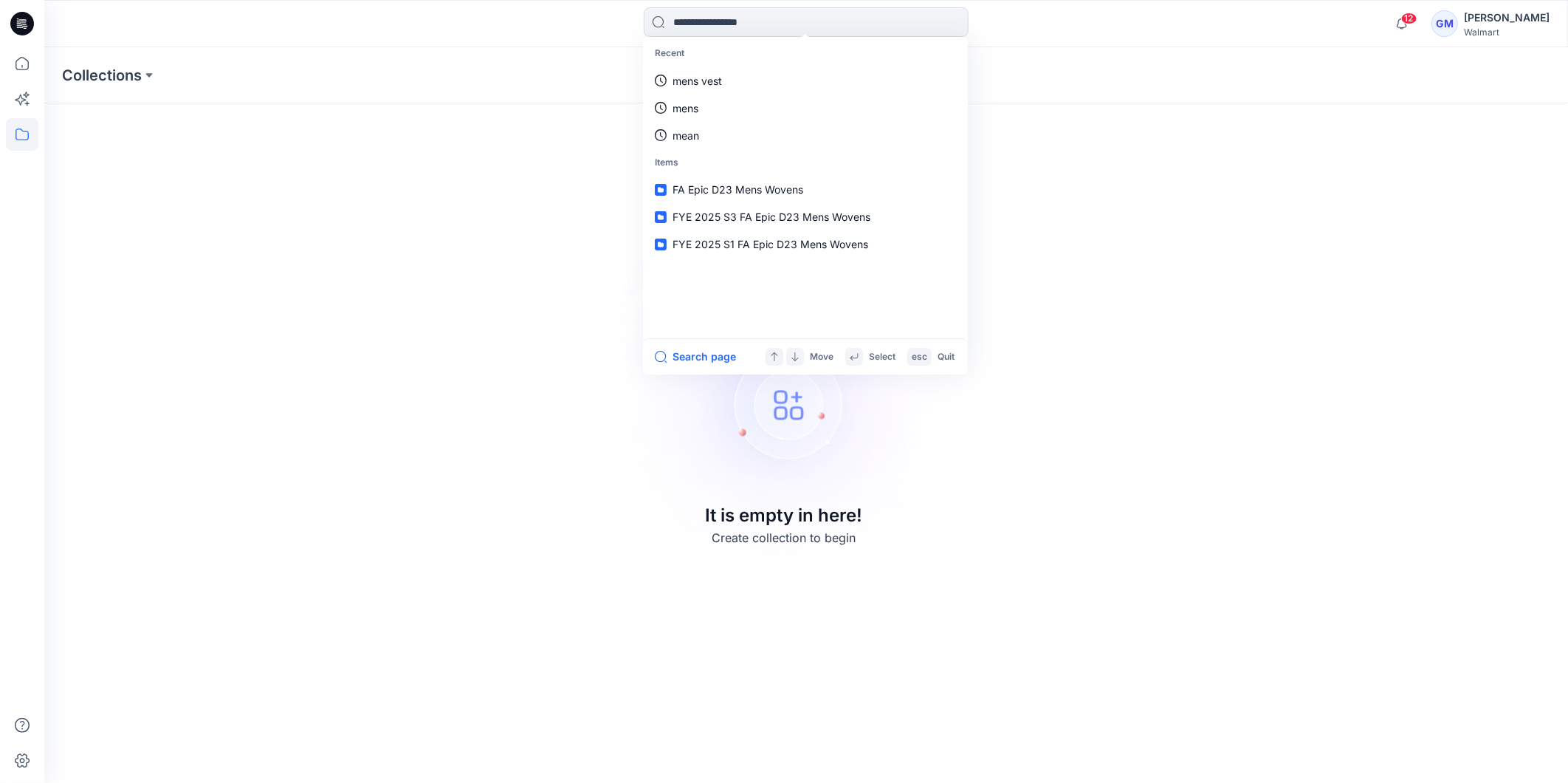
click at [23, 24] on icon at bounding box center [24, 23] width 6 height 1
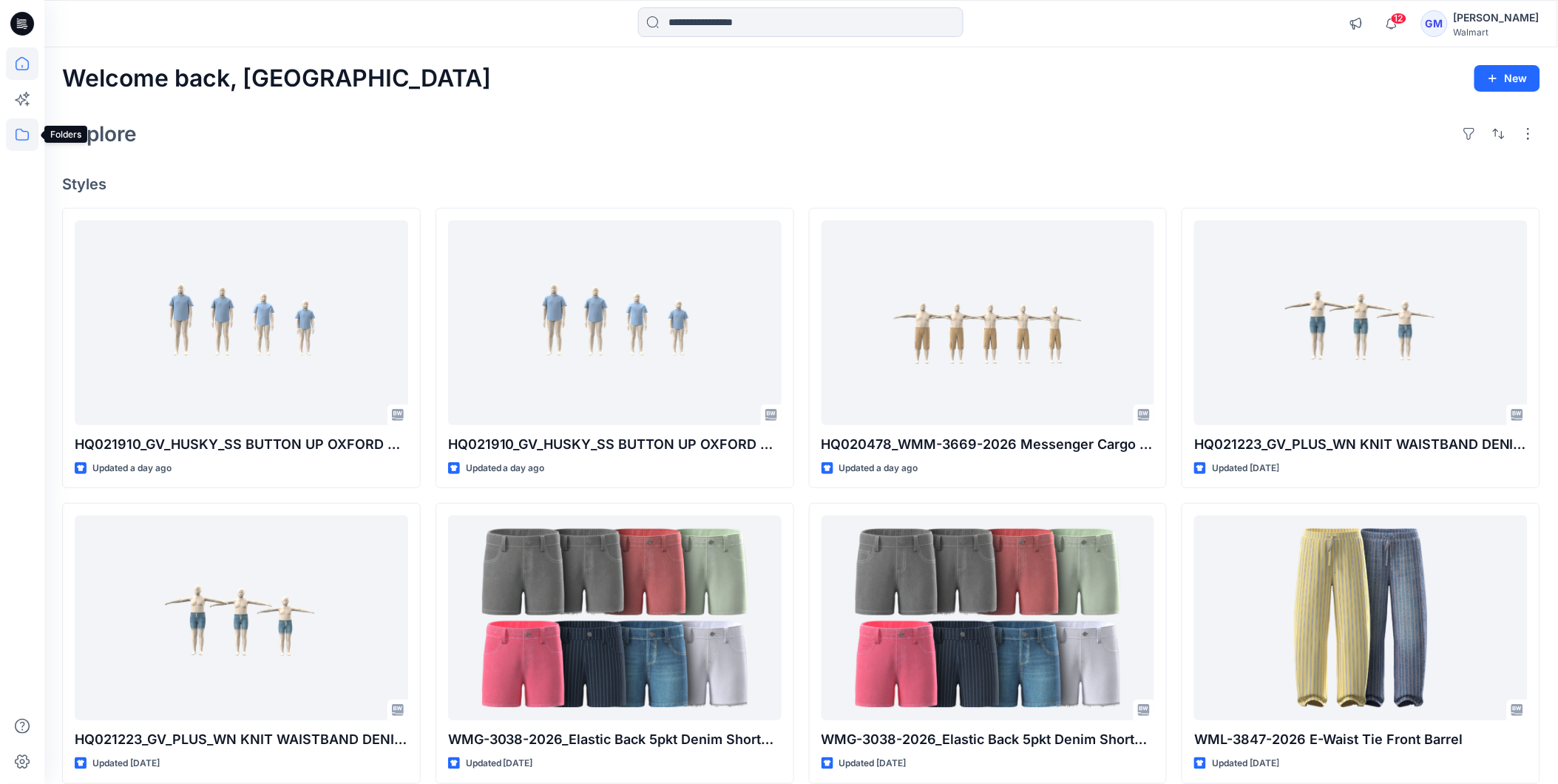
click at [20, 135] on icon at bounding box center [23, 135] width 33 height 33
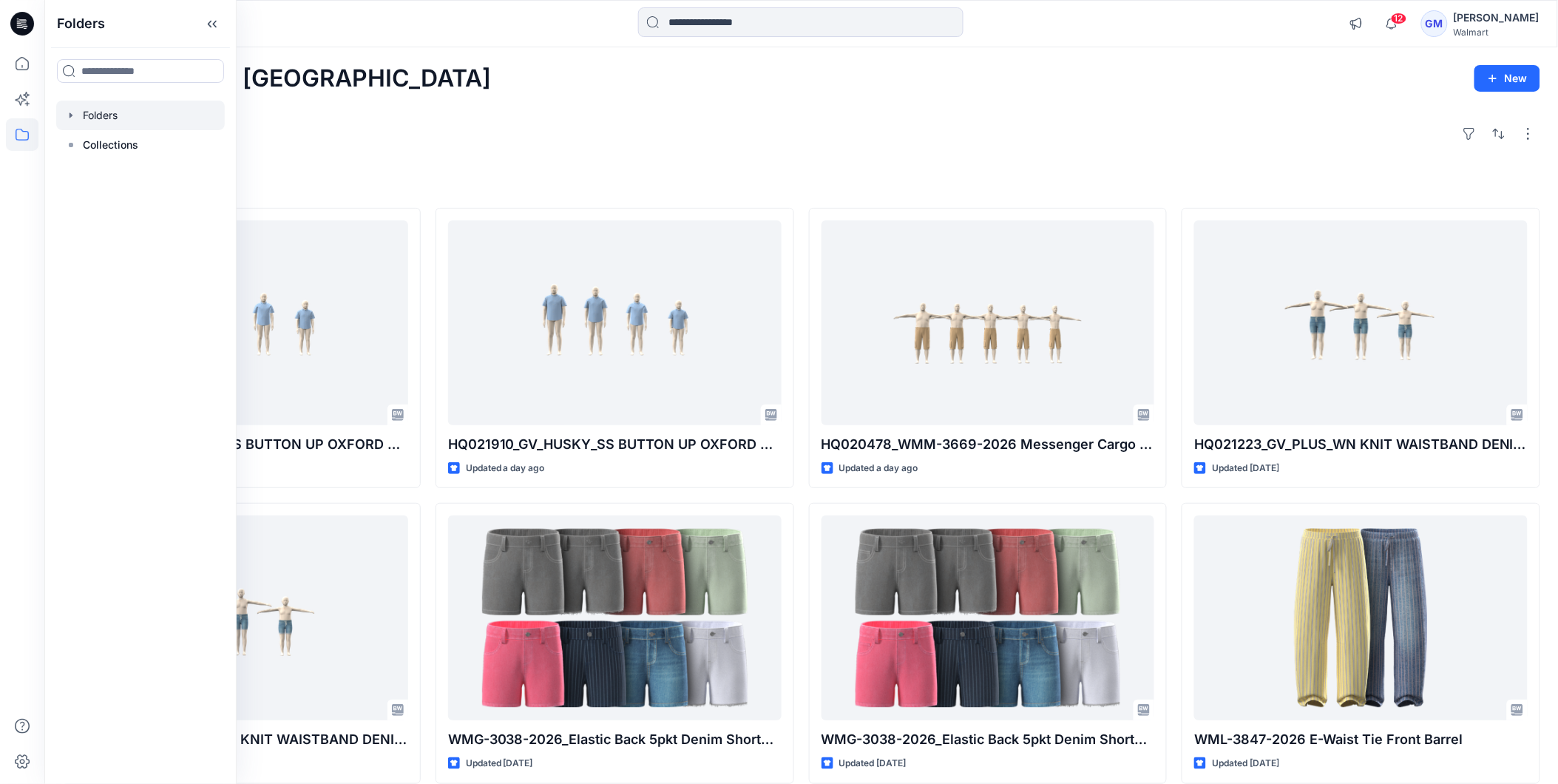
click at [83, 120] on div at bounding box center [140, 116] width 168 height 30
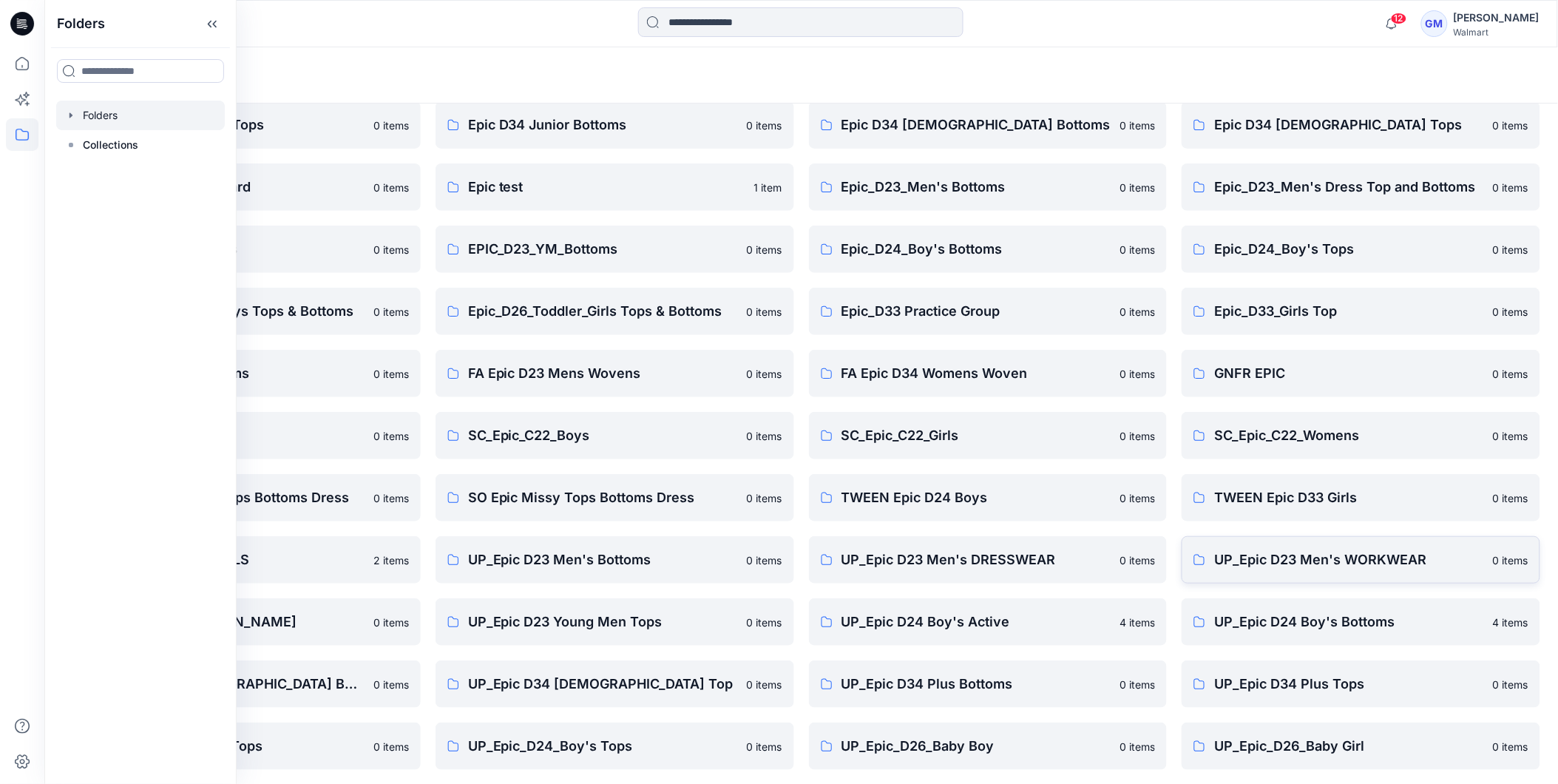
scroll to position [189, 0]
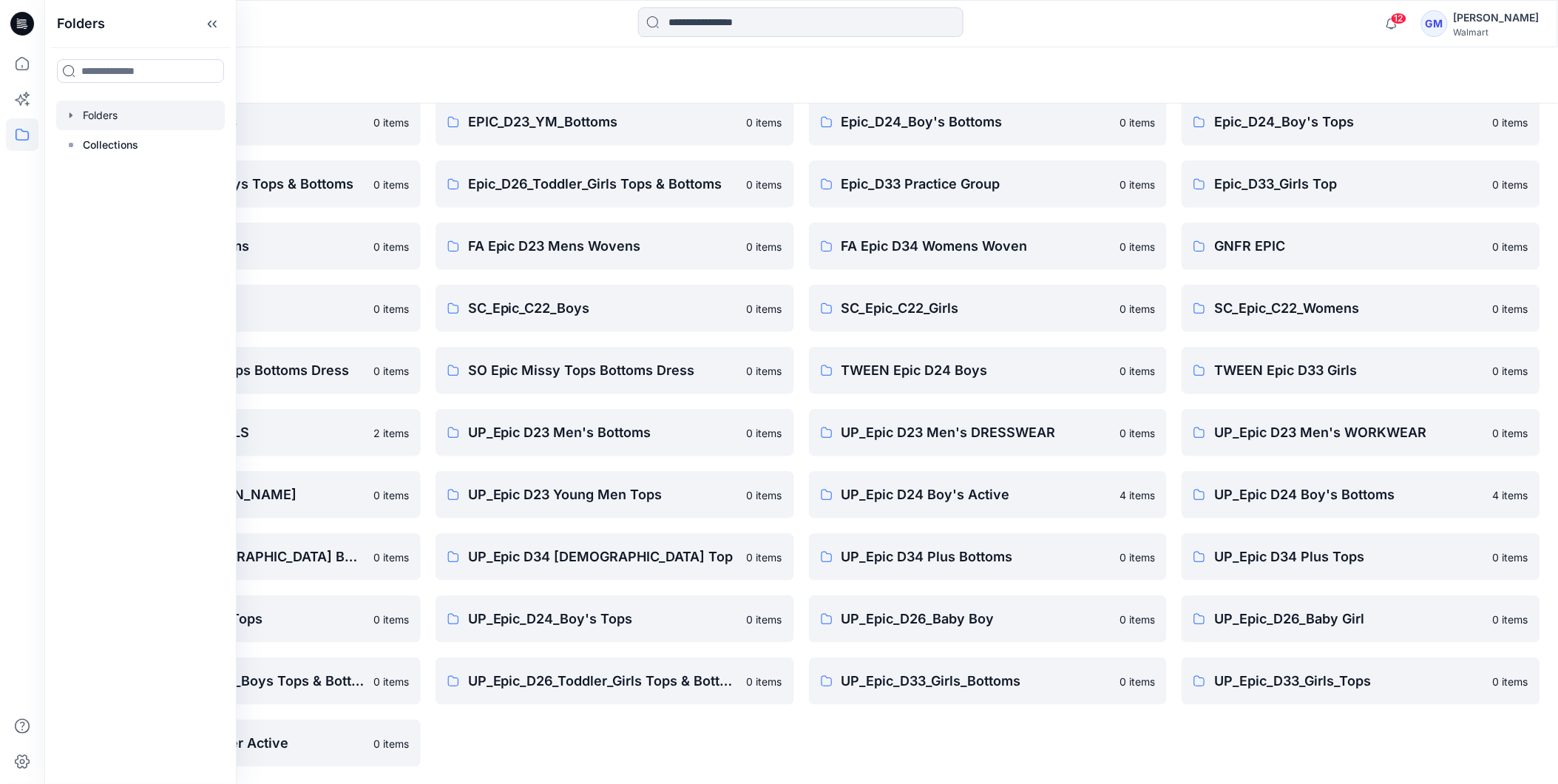
drag, startPoint x: 1095, startPoint y: 746, endPoint x: 1074, endPoint y: 736, distance: 23.3
click at [1092, 746] on div "Epic D34 [DEMOGRAPHIC_DATA] Bottoms 0 items Epic_D23_Men's Bottoms 0 items Epic…" at bounding box center [988, 370] width 358 height 793
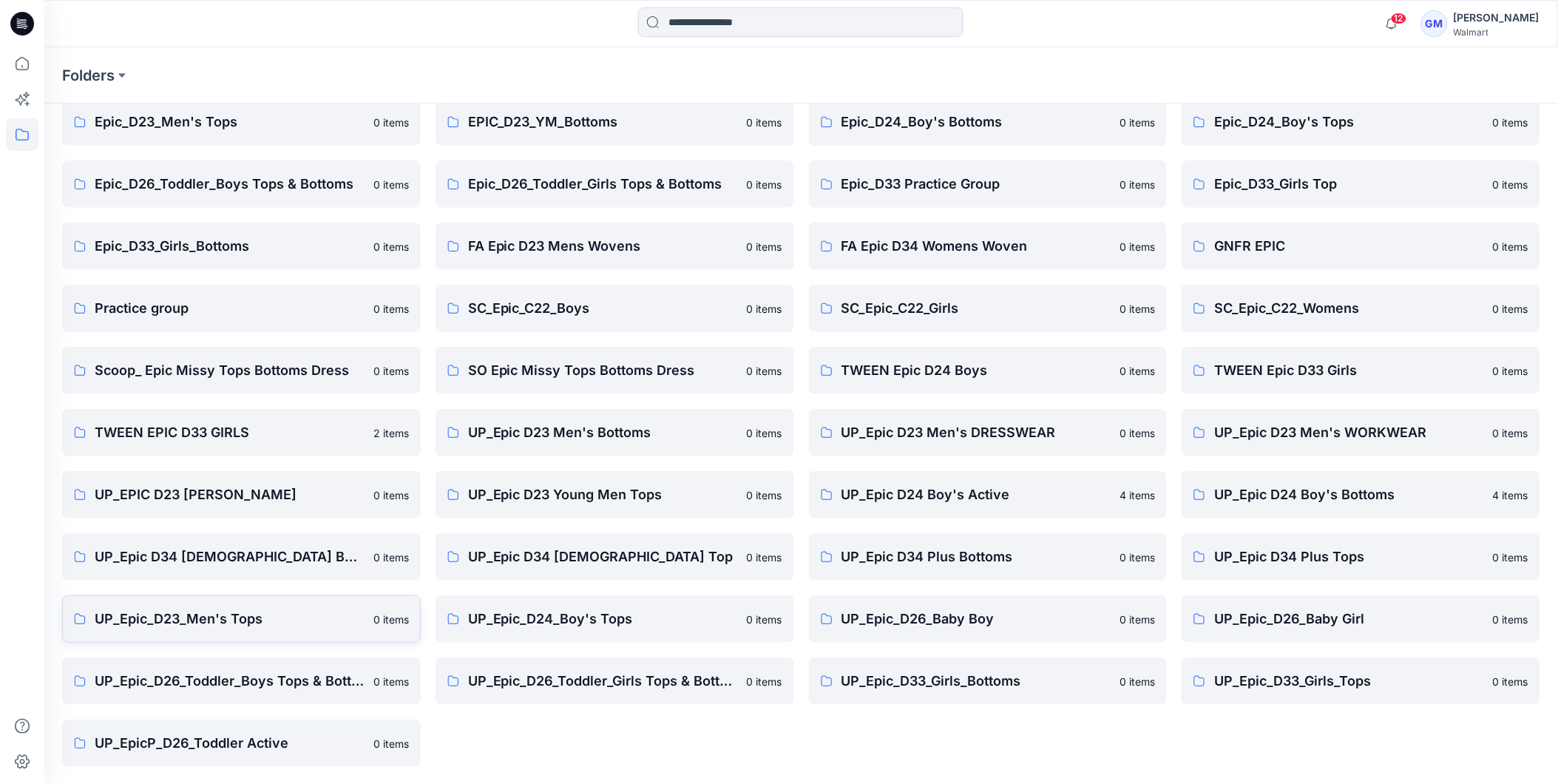
click at [206, 619] on p "UP_Epic_D23_Men's Tops" at bounding box center [229, 619] width 270 height 20
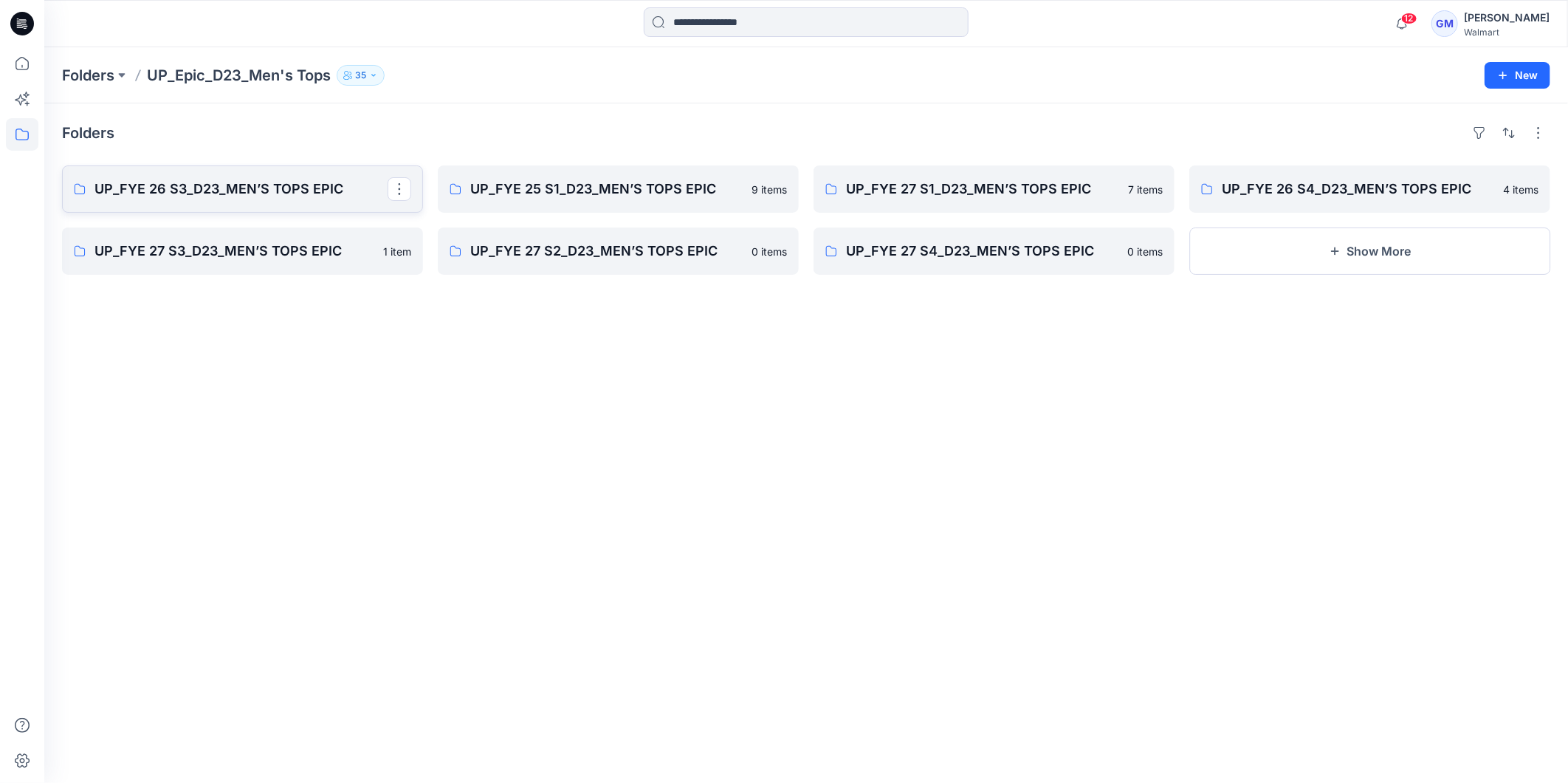
click at [253, 199] on p "UP_FYE 26 S3_D23_MEN’S TOPS EPIC" at bounding box center [241, 189] width 293 height 20
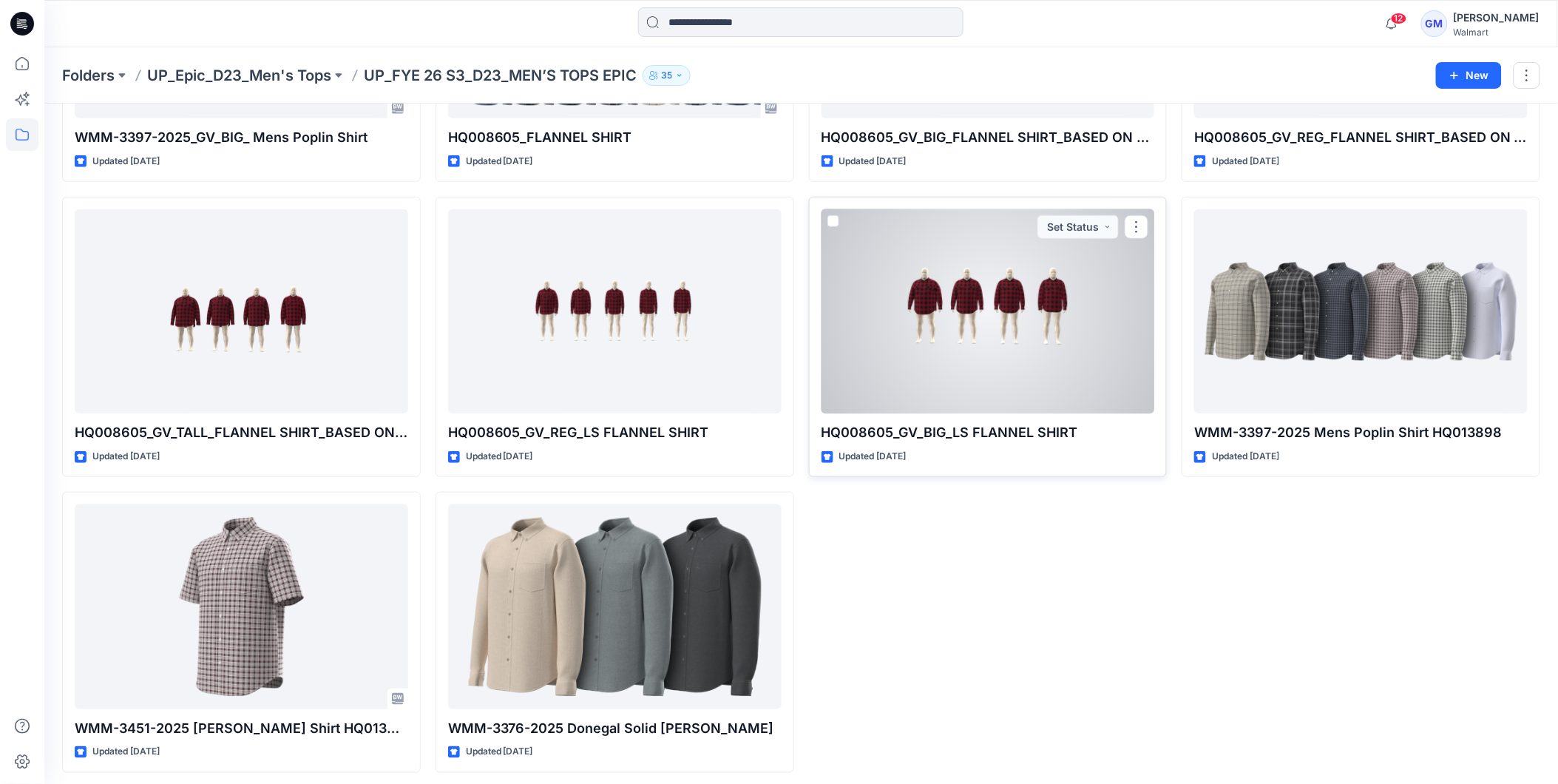
scroll to position [271, 0]
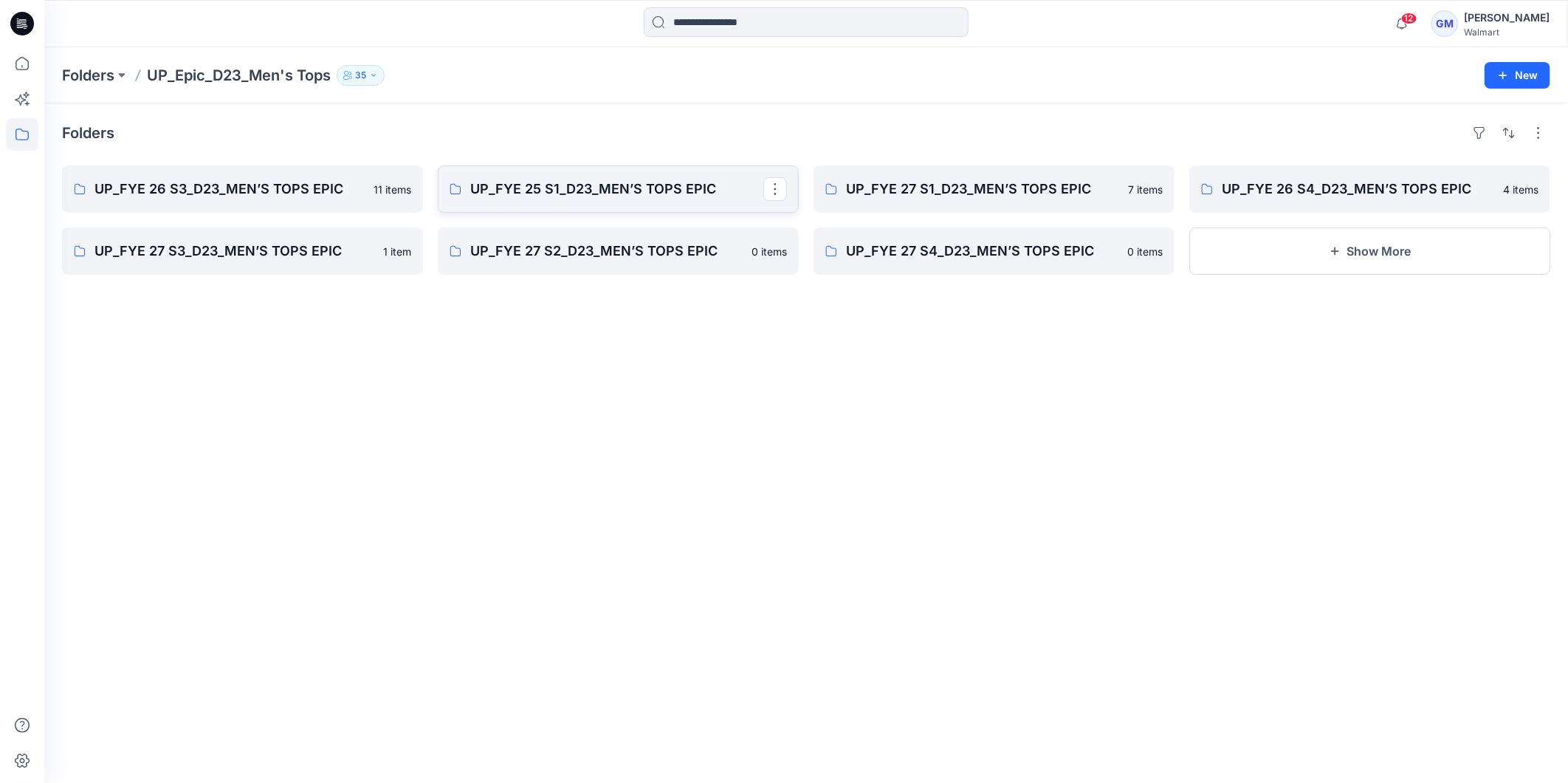
click at [544, 172] on link "UP_FYE 25 S1_D23_MEN’S TOPS EPIC" at bounding box center [618, 189] width 361 height 47
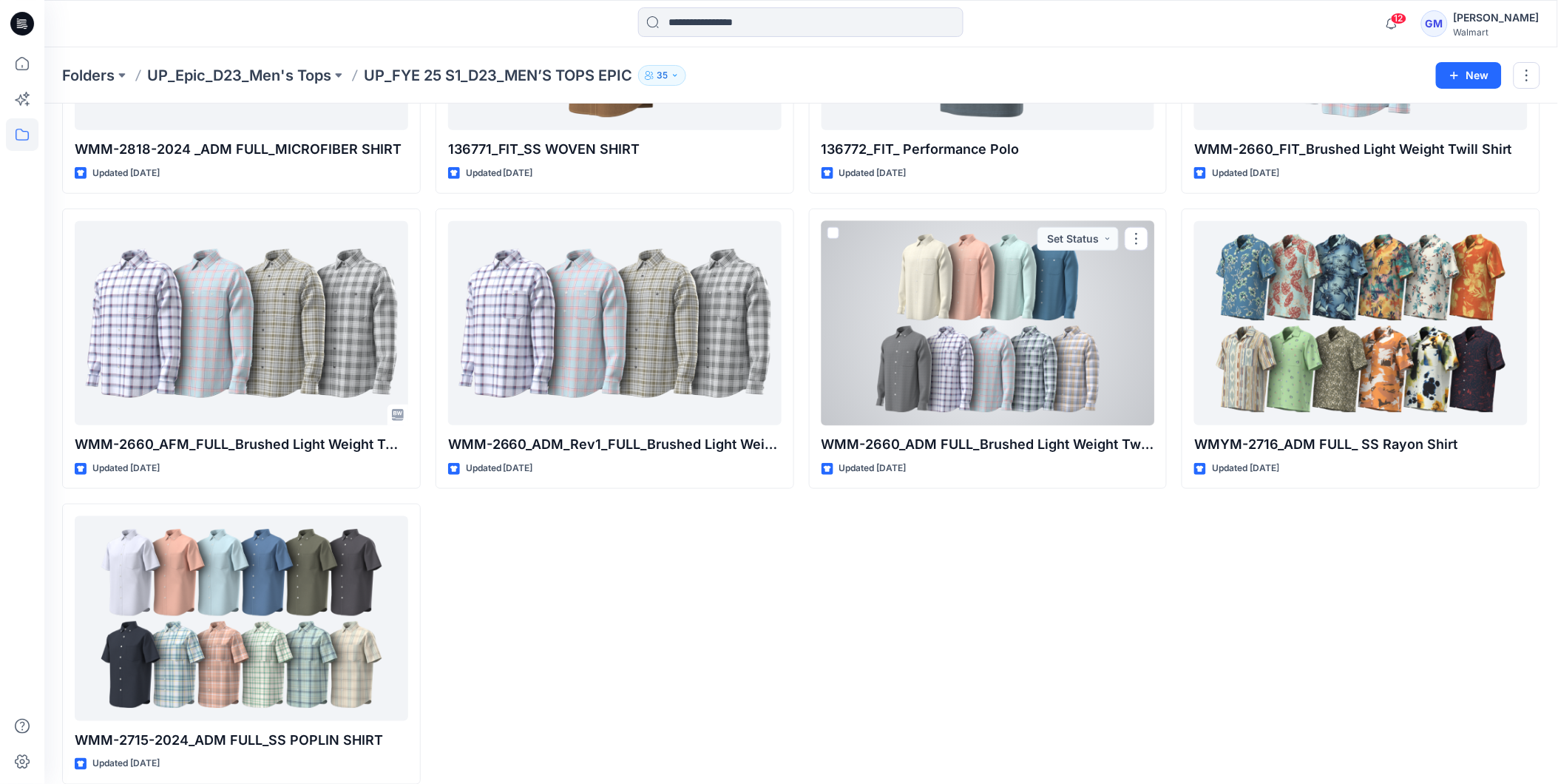
scroll to position [271, 0]
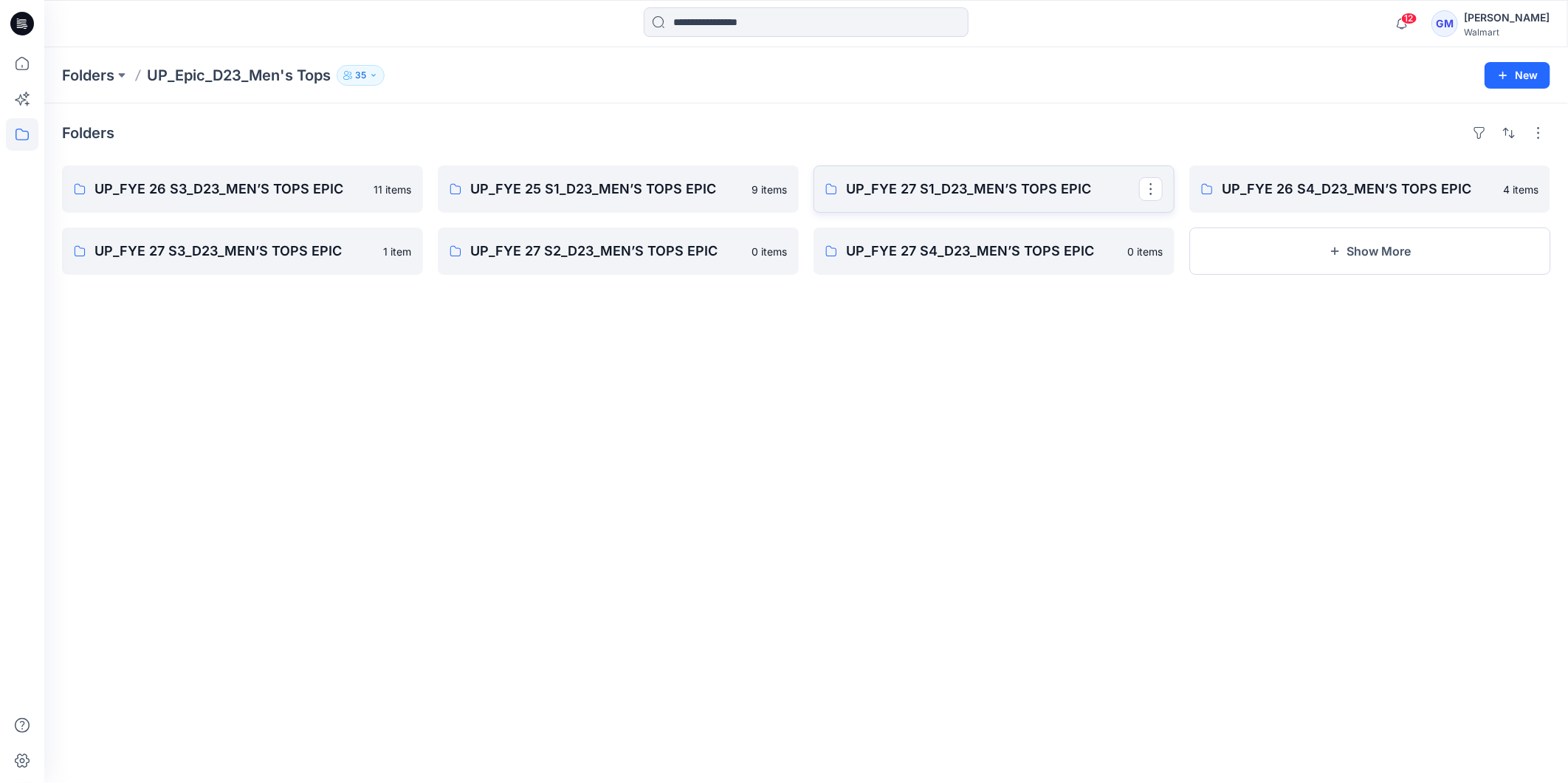
click at [1052, 195] on p "UP_FYE 27 S1_D23_MEN’S TOPS EPIC" at bounding box center [992, 189] width 293 height 20
click at [1322, 206] on link "UP_FYE 26 S4_D23_MEN’S TOPS EPIC" at bounding box center [1370, 189] width 361 height 47
click at [198, 262] on link "UP_FYE 27 S3_D23_MEN’S TOPS EPIC" at bounding box center [242, 251] width 361 height 47
click at [578, 266] on link "UP_FYE 27 S2_D23_MEN’S TOPS EPIC" at bounding box center [618, 251] width 361 height 47
click at [964, 256] on p "UP_FYE 27 S4_D23_MEN’S TOPS EPIC" at bounding box center [992, 251] width 293 height 20
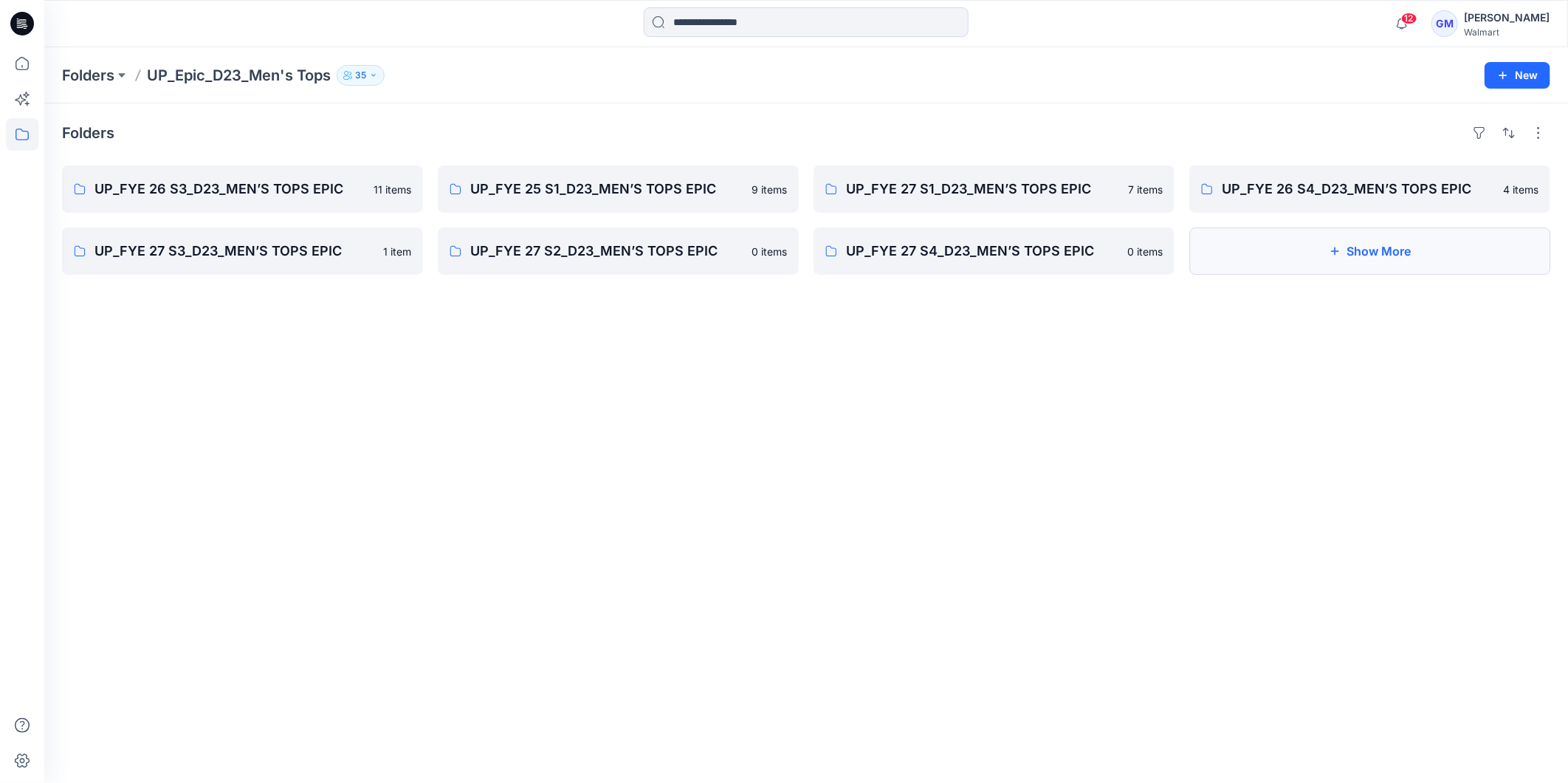
click at [1381, 259] on button "Show More" at bounding box center [1370, 251] width 361 height 47
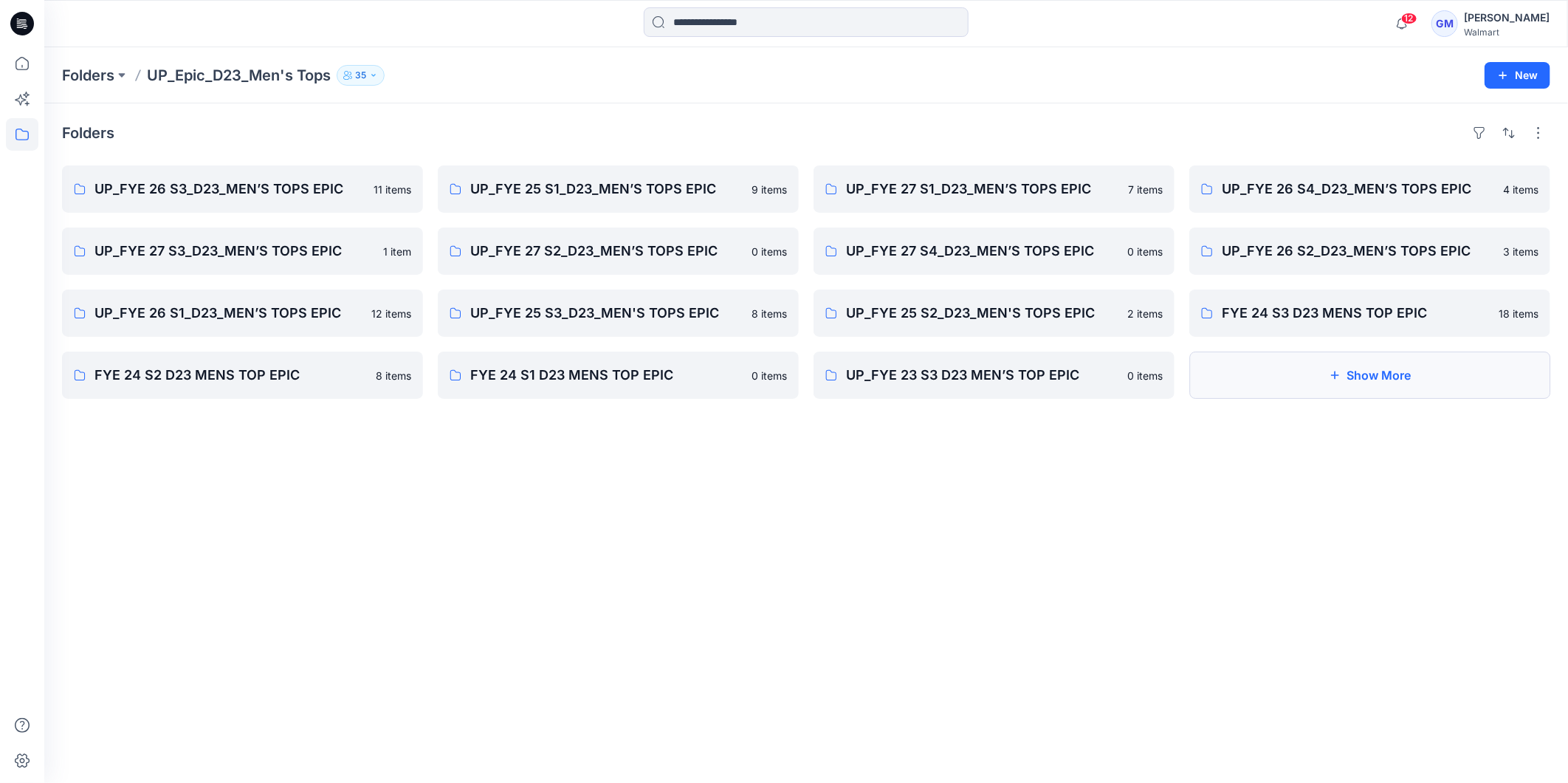
click at [1338, 379] on icon "button" at bounding box center [1334, 374] width 12 height 12
click at [1294, 313] on p "FYE 24 S3 D23 MENS TOP EPIC" at bounding box center [1368, 313] width 293 height 20
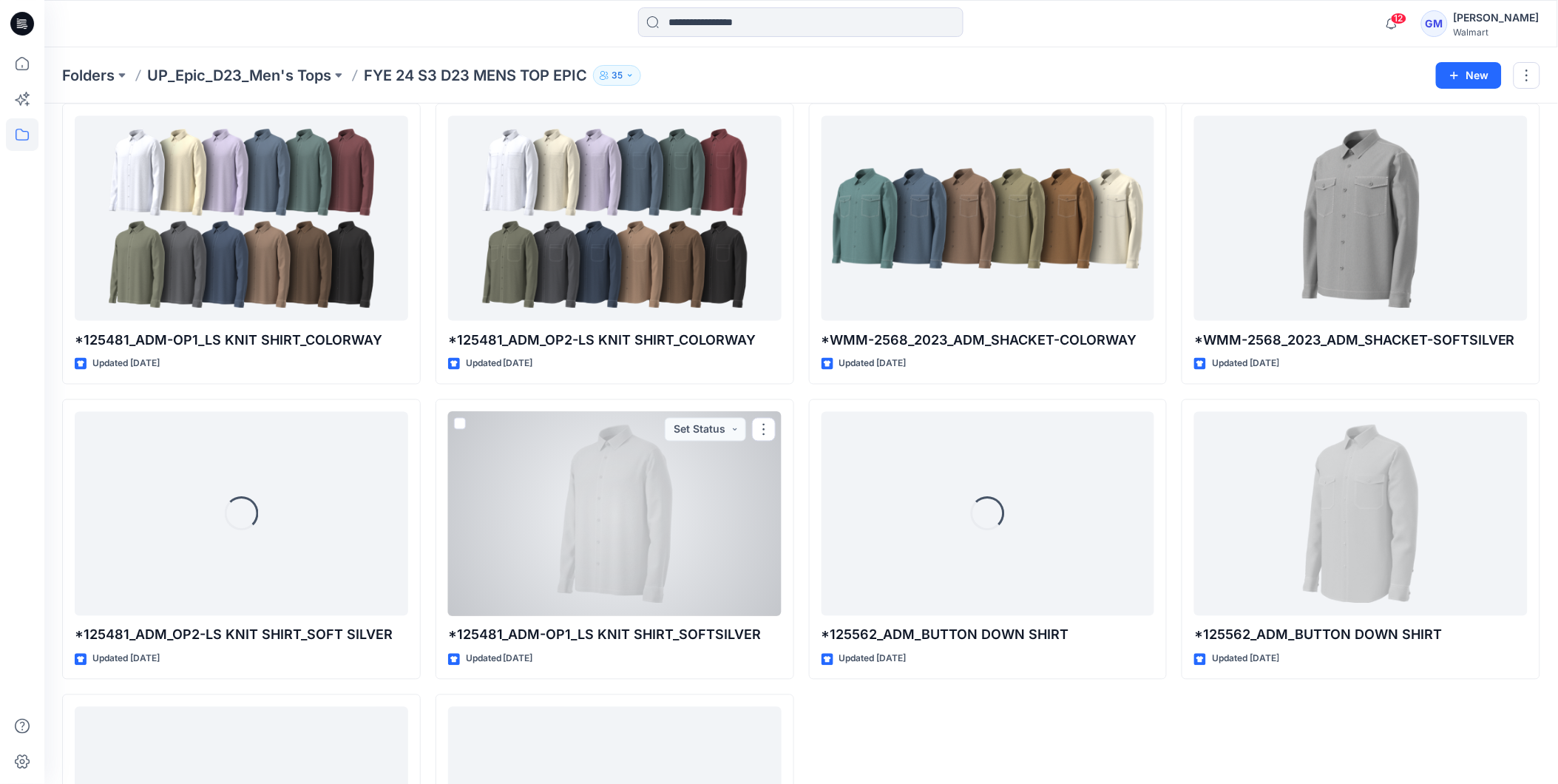
scroll to position [862, 0]
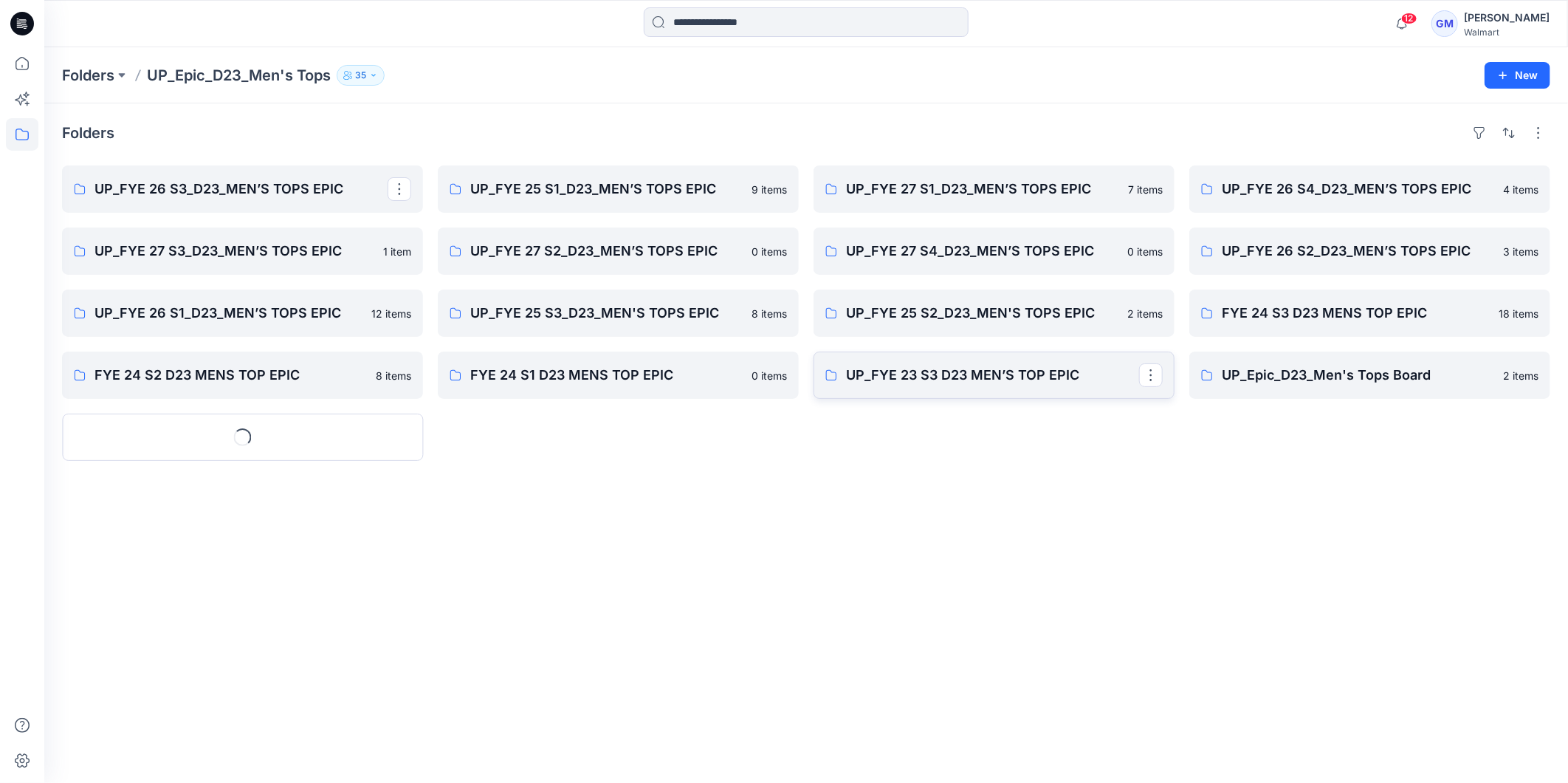
click at [940, 382] on p "UP_FYE 23 S3 D23 MEN’S TOP EPIC" at bounding box center [992, 375] width 293 height 20
click at [1417, 244] on p "UP_FYE 26 S2_D23_MEN’S TOPS EPIC" at bounding box center [1368, 251] width 293 height 20
click at [1332, 196] on p "UP_FYE 26 S4_D23_MEN’S TOPS EPIC" at bounding box center [1368, 189] width 293 height 20
click at [159, 259] on p "UP_FYE 27 S3_D23_MEN’S TOPS EPIC" at bounding box center [241, 251] width 293 height 20
click at [628, 257] on p "UP_FYE 27 S2_D23_MEN’S TOPS EPIC" at bounding box center [616, 251] width 293 height 20
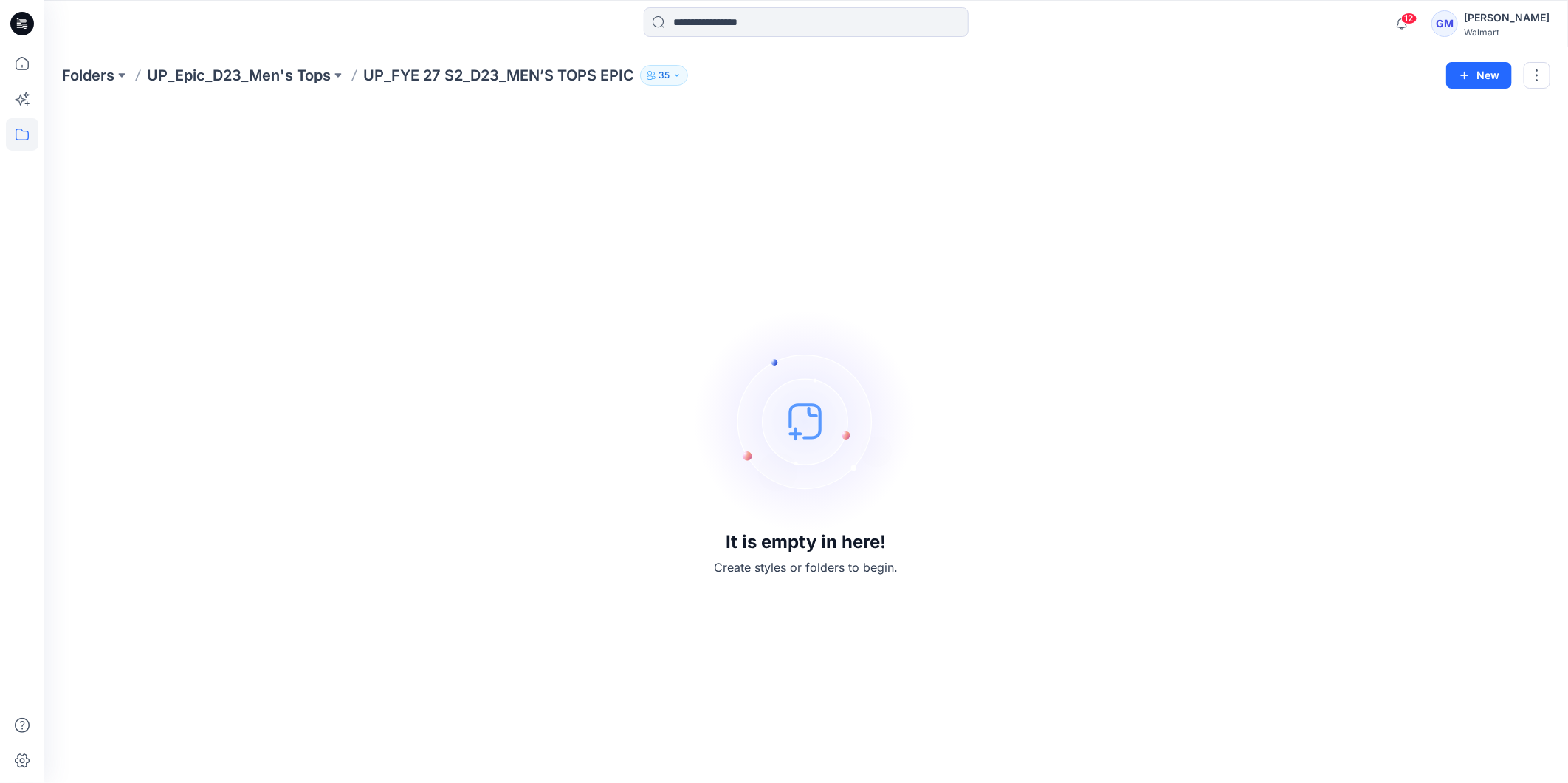
drag, startPoint x: 27, startPoint y: 0, endPoint x: 181, endPoint y: 124, distance: 197.7
click at [248, 195] on div "It is empty in here! Create styles or folders to begin." at bounding box center [805, 443] width 1488 height 644
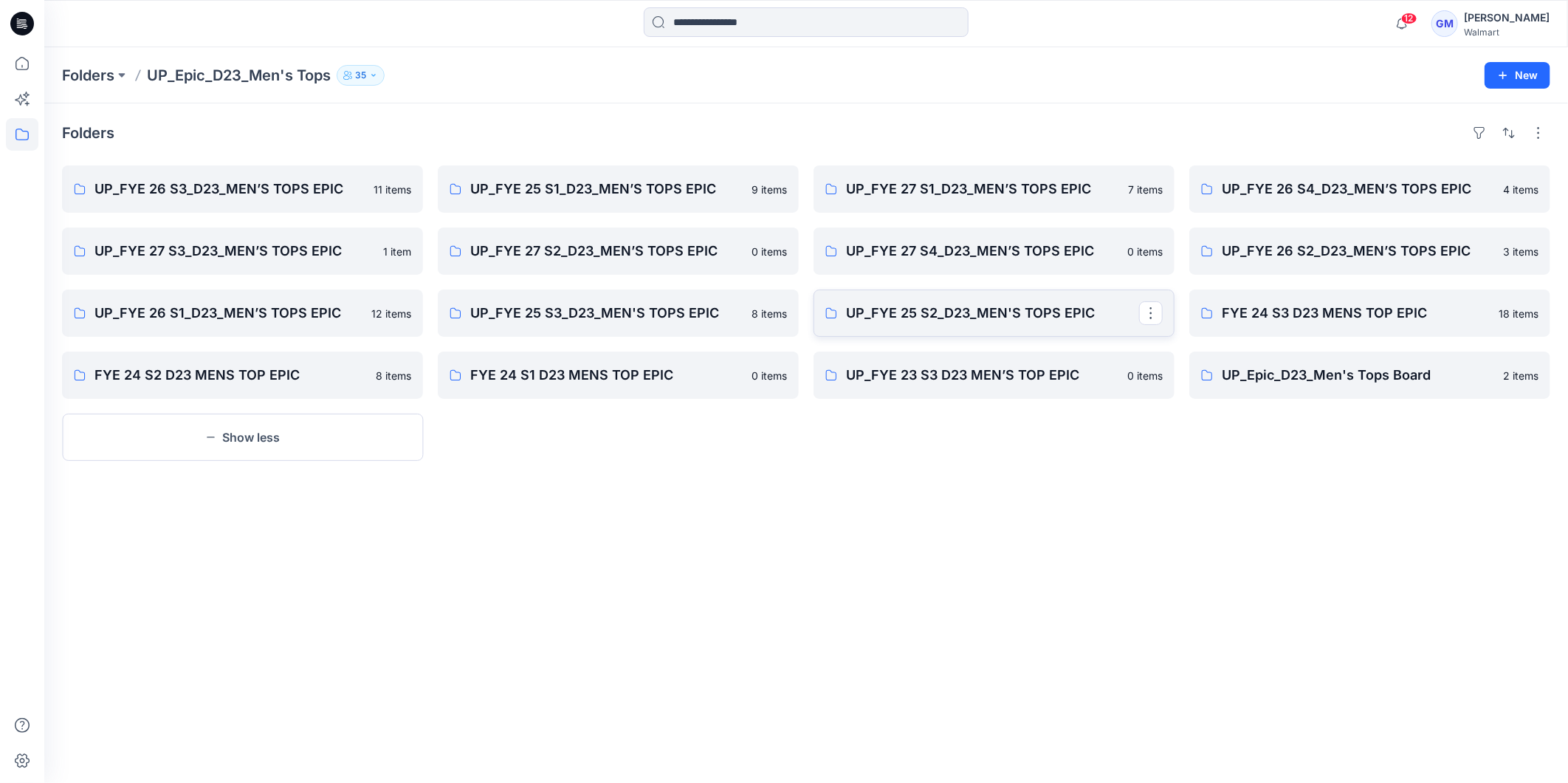
click at [1017, 314] on p "UP_FYE 25 S2_D23_MEN'S TOPS EPIC" at bounding box center [992, 313] width 293 height 20
click at [578, 319] on p "UP_FYE 25 S3_D23_MEN'S TOPS EPIC" at bounding box center [616, 313] width 293 height 20
click at [303, 383] on p "FYE 24 S2 D23 MENS TOP EPIC" at bounding box center [241, 375] width 293 height 20
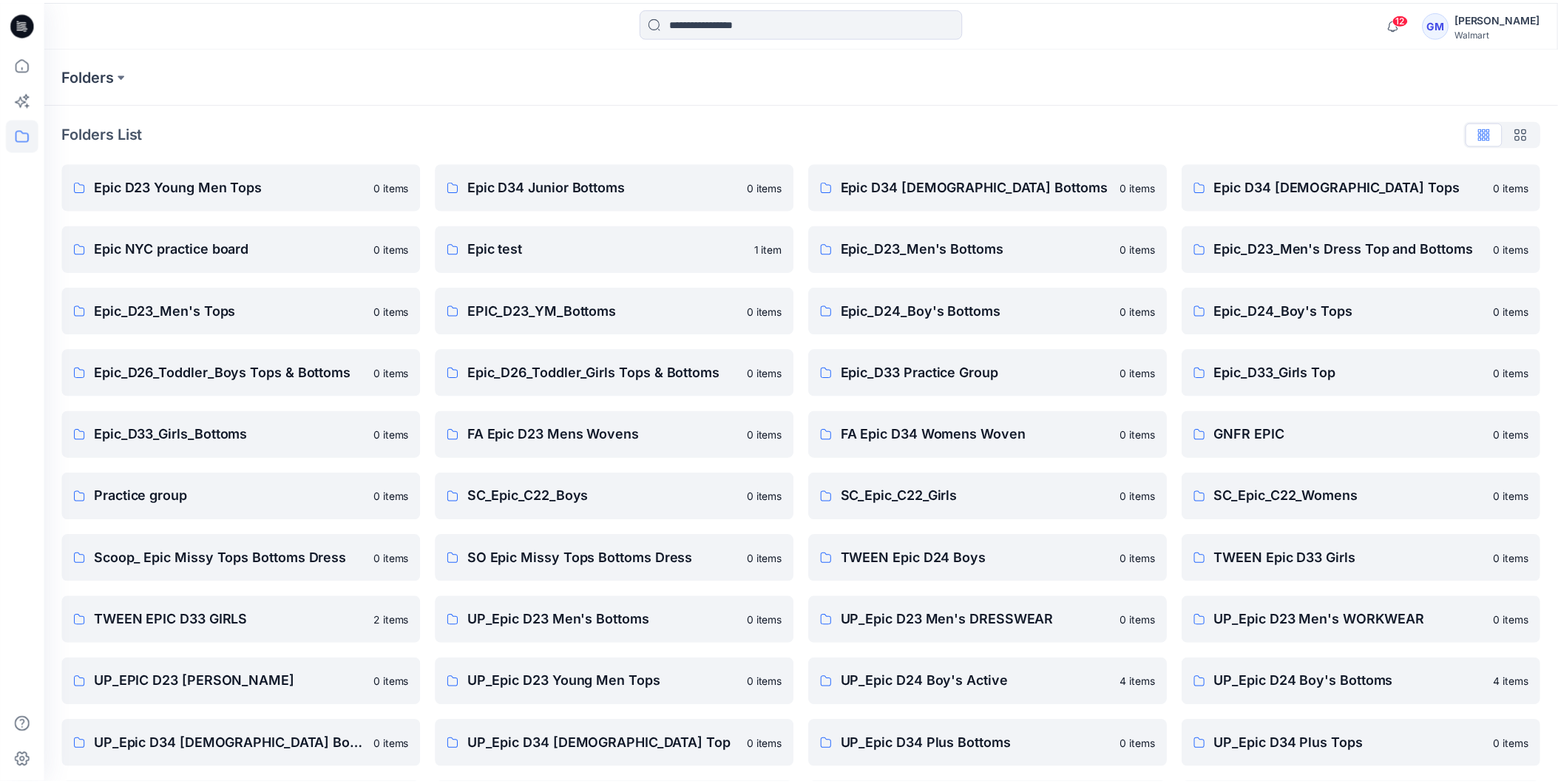
scroll to position [189, 0]
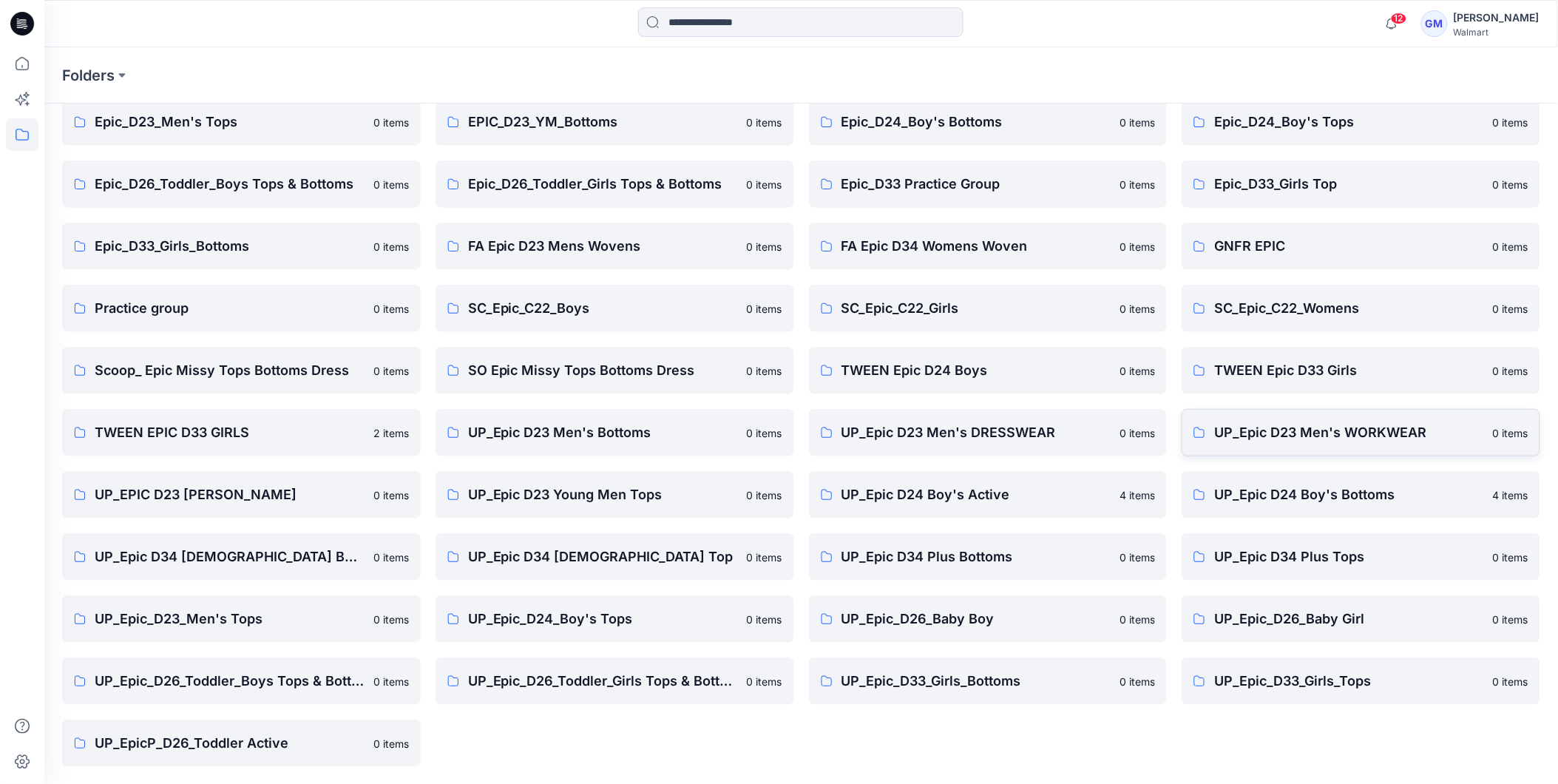
click at [1373, 432] on p "UP_Epic D23 Men's WORKWEAR" at bounding box center [1349, 433] width 270 height 20
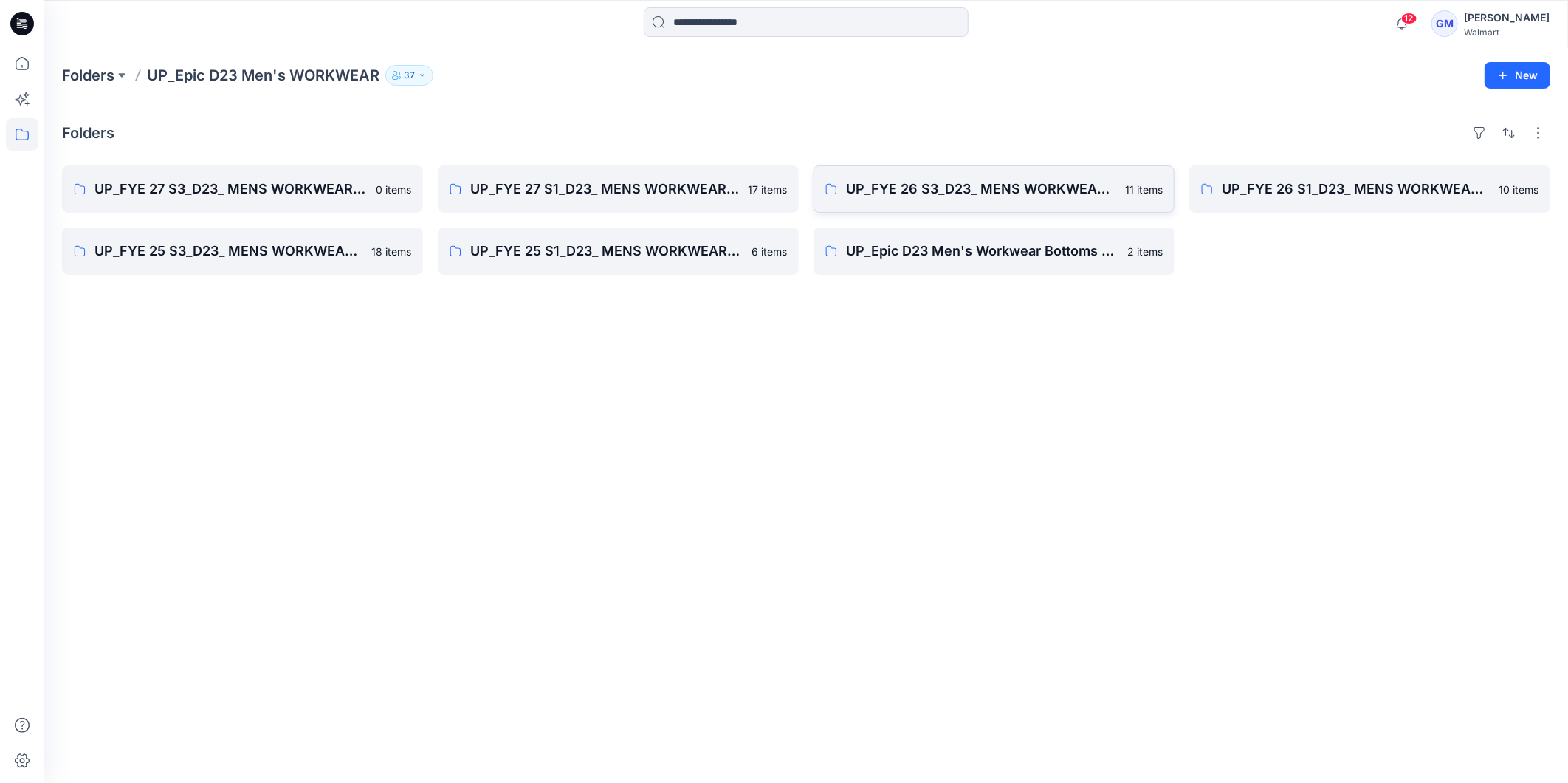
click at [951, 210] on link "UP_FYE 26 S3_D23_ MENS WORKWEAR BOTTOMS EPIC 11 items" at bounding box center [994, 189] width 361 height 47
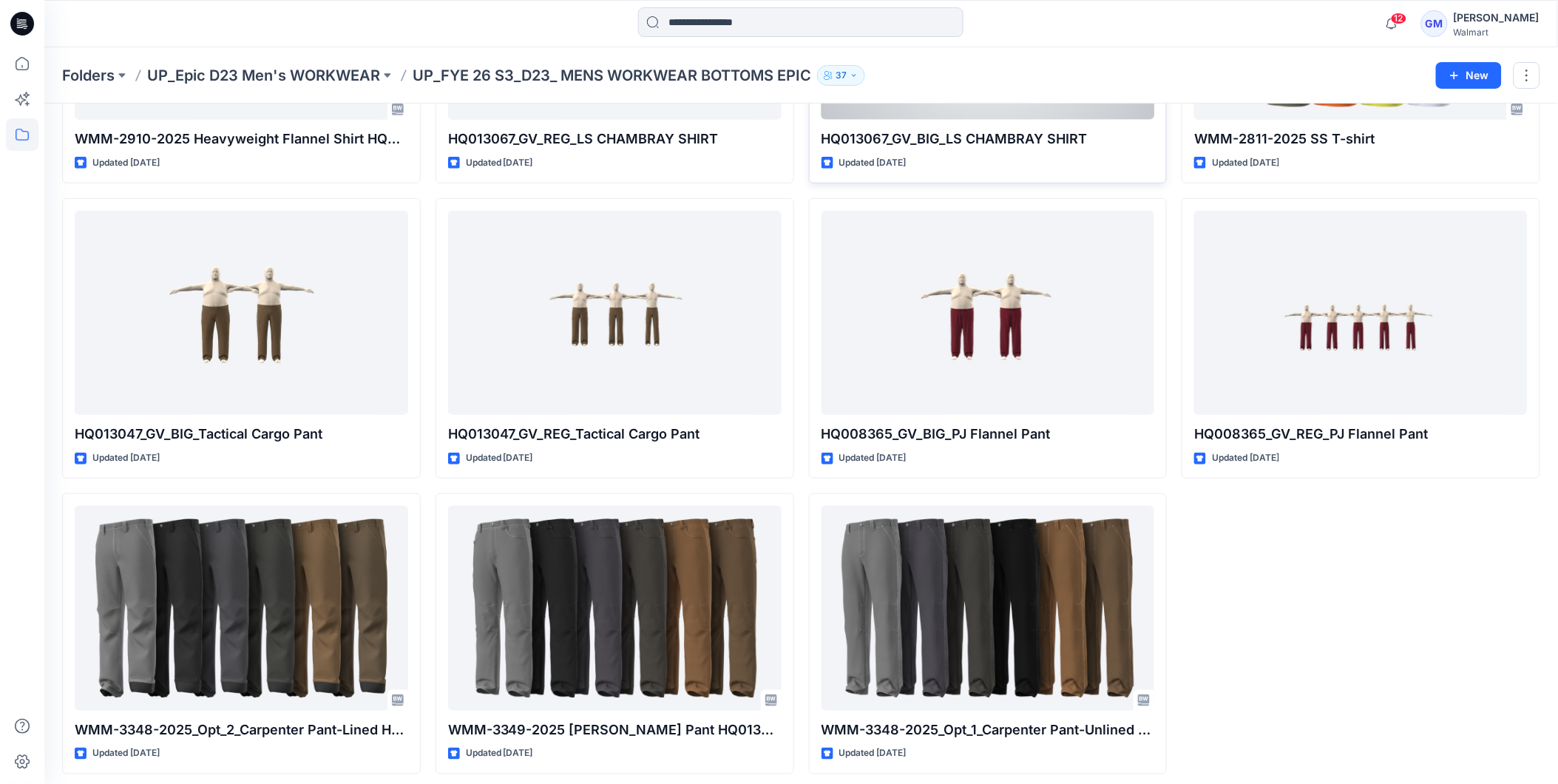
scroll to position [271, 0]
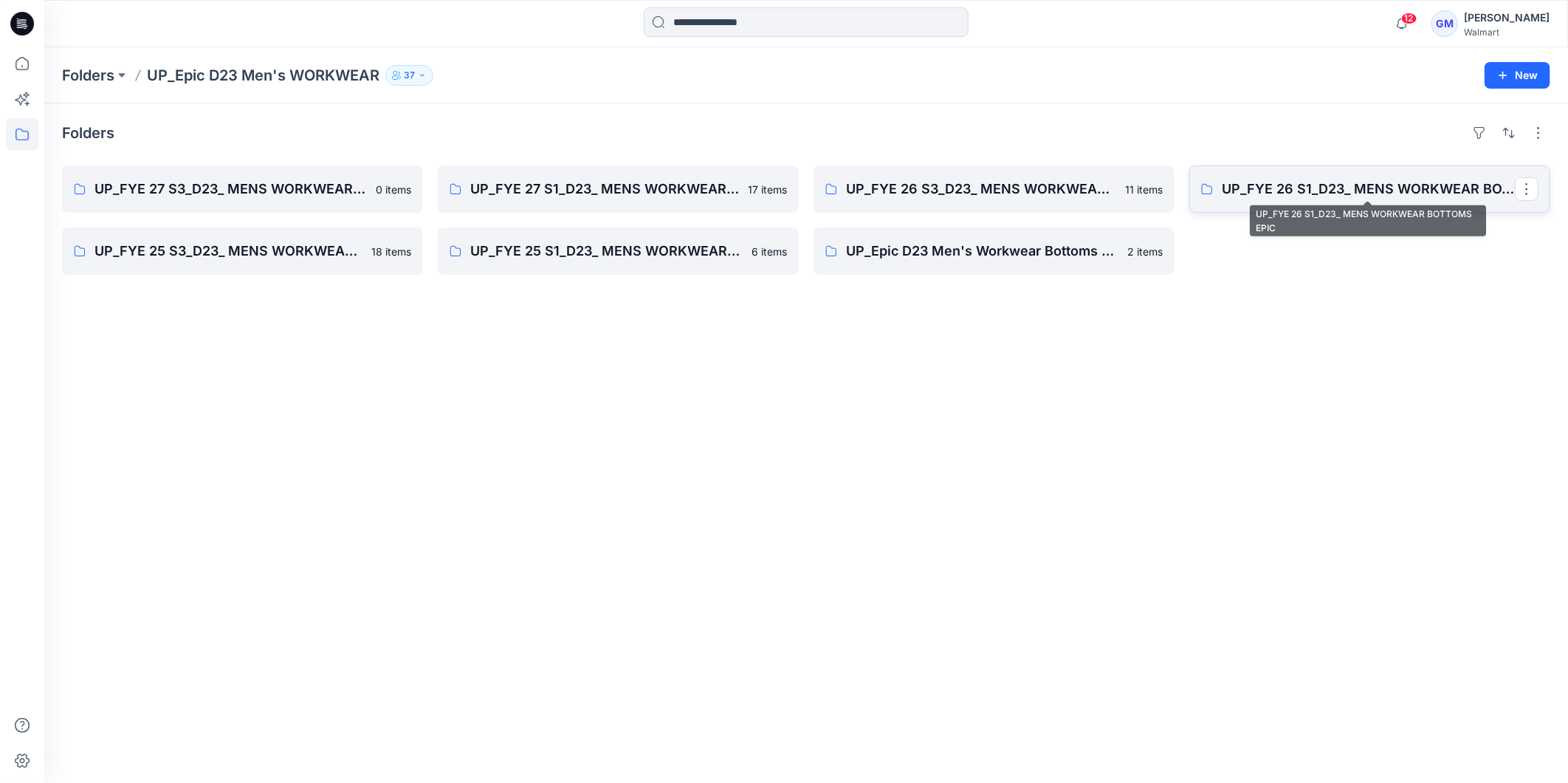
click at [1363, 193] on p "UP_FYE 26 S1_D23_ MENS WORKWEAR BOTTOMS EPIC" at bounding box center [1368, 189] width 293 height 20
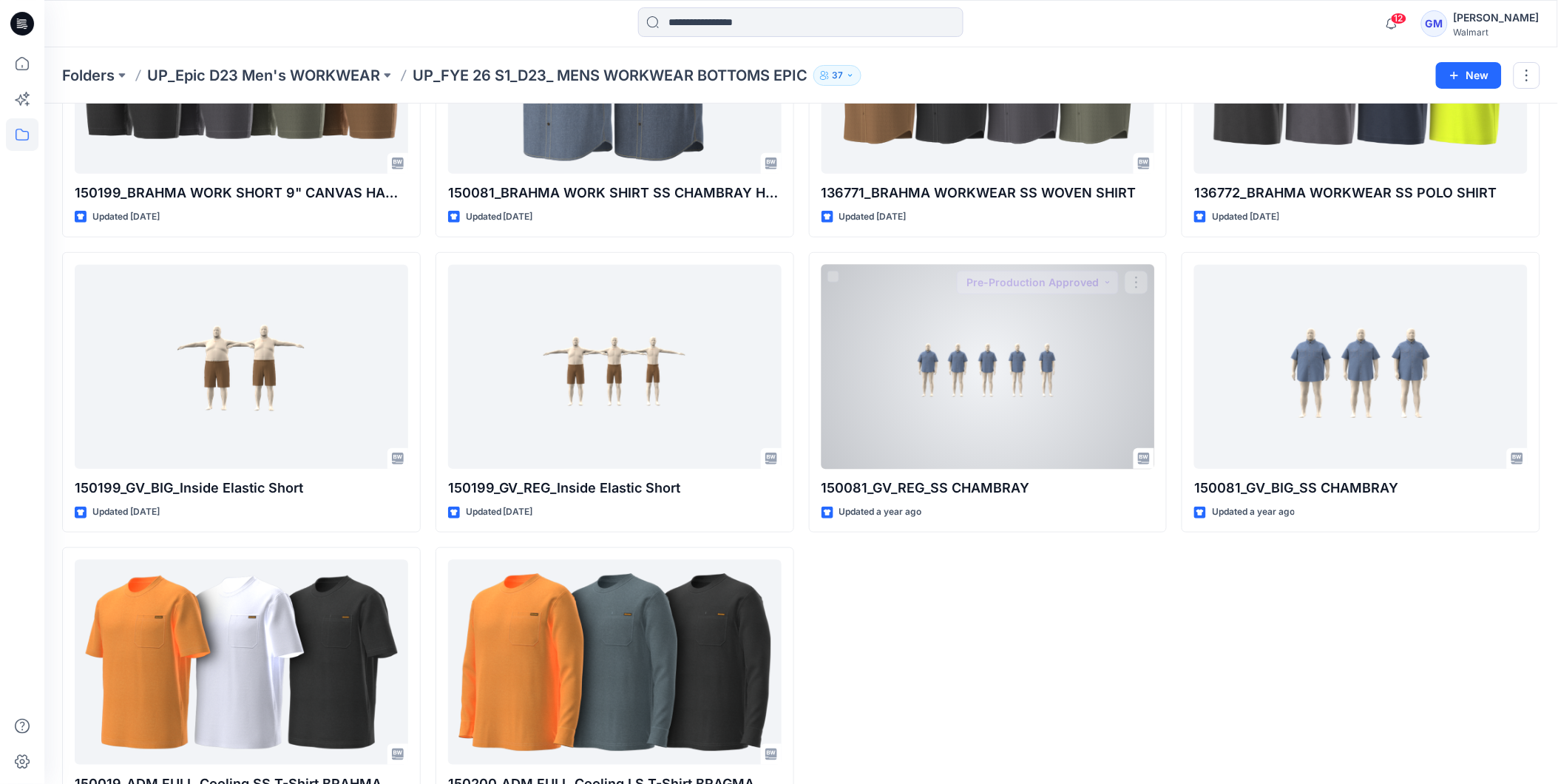
scroll to position [271, 0]
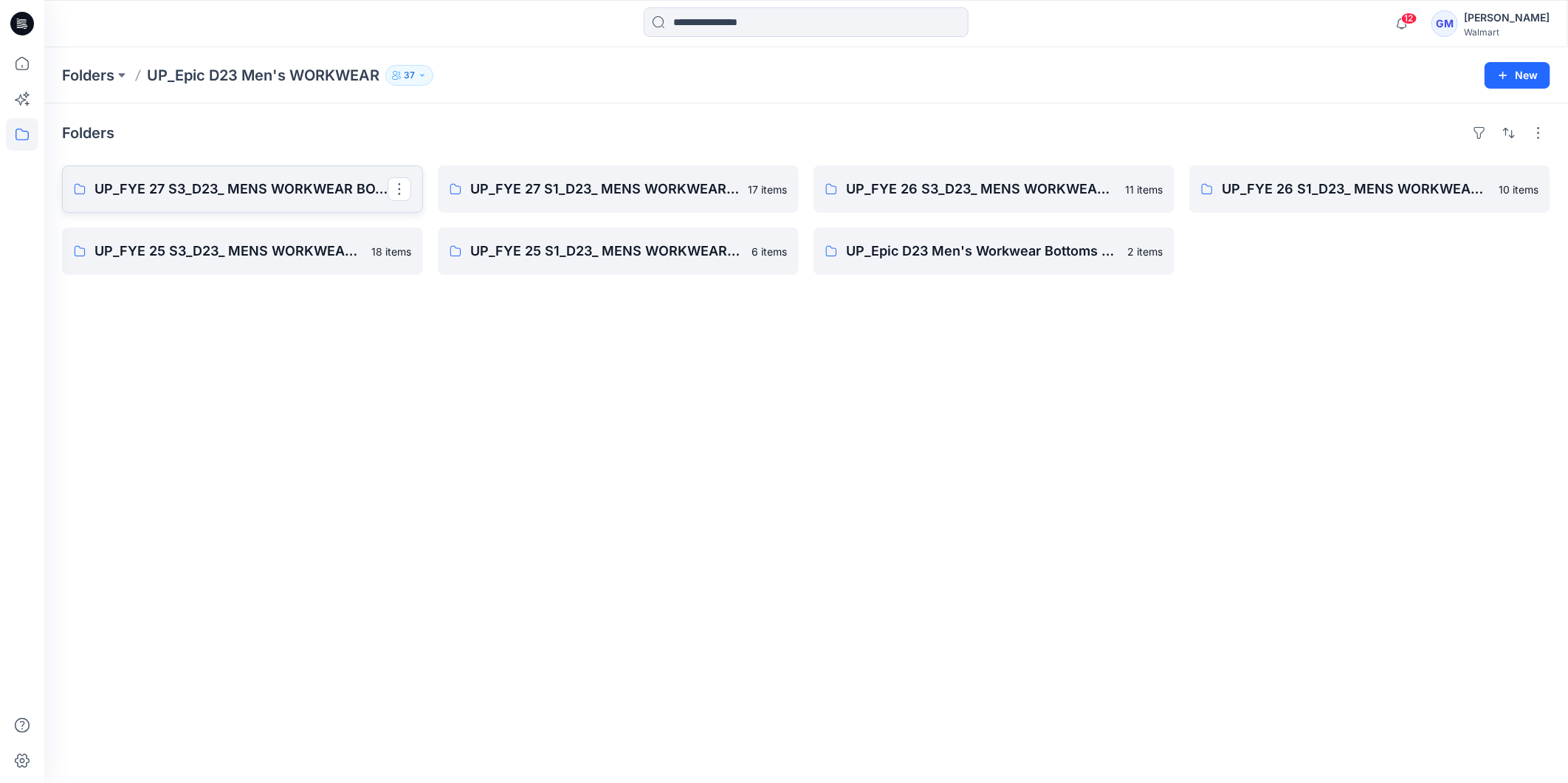
click at [316, 187] on p "UP_FYE 27 S3_D23_ MENS WORKWEAR BOTTOMS EPIC" at bounding box center [241, 189] width 293 height 20
click at [719, 196] on p "UP_FYE 27 S1_D23_ MENS WORKWEAR BOTTOMS EPIC" at bounding box center [616, 189] width 293 height 20
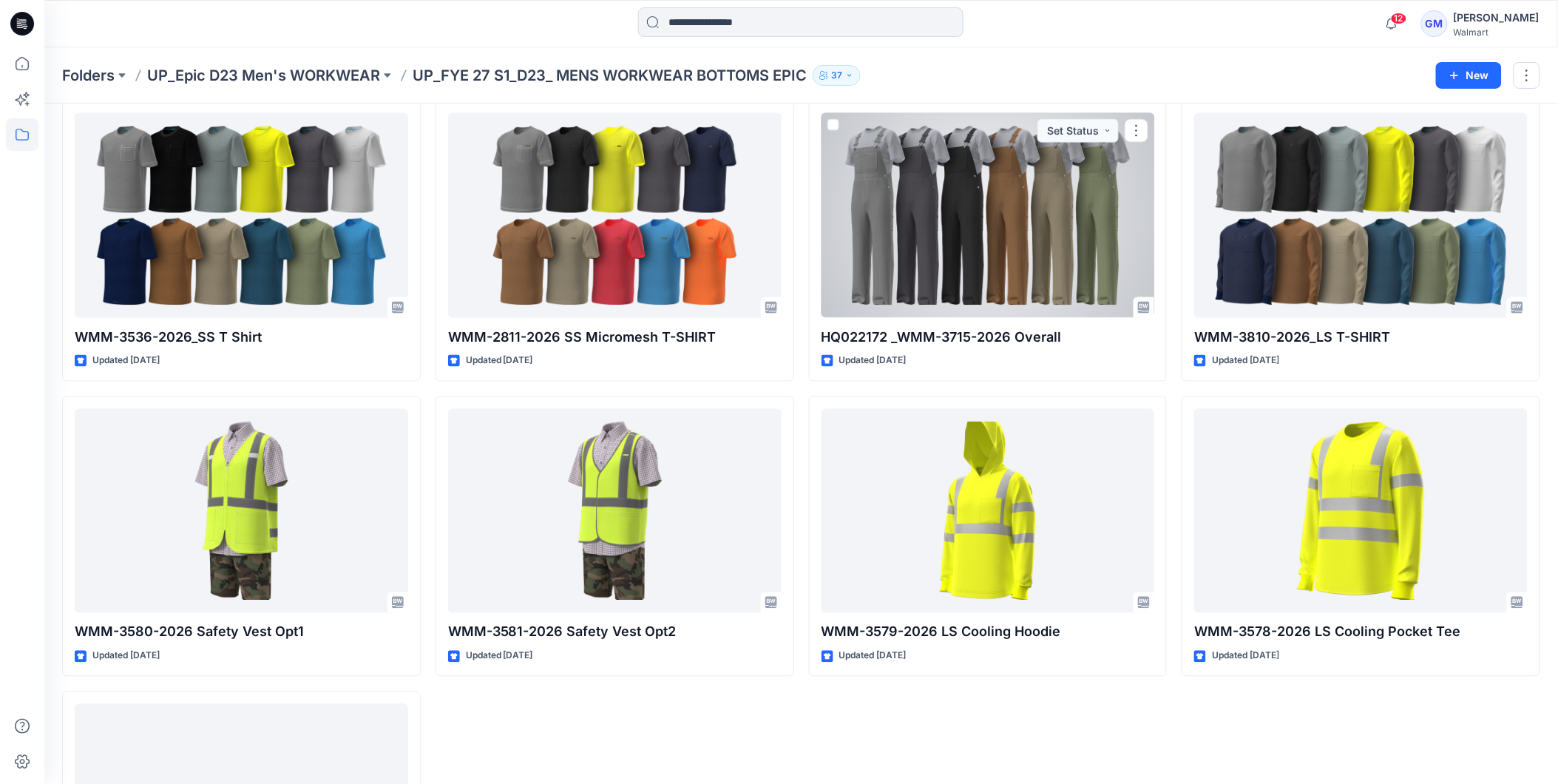
scroll to position [862, 0]
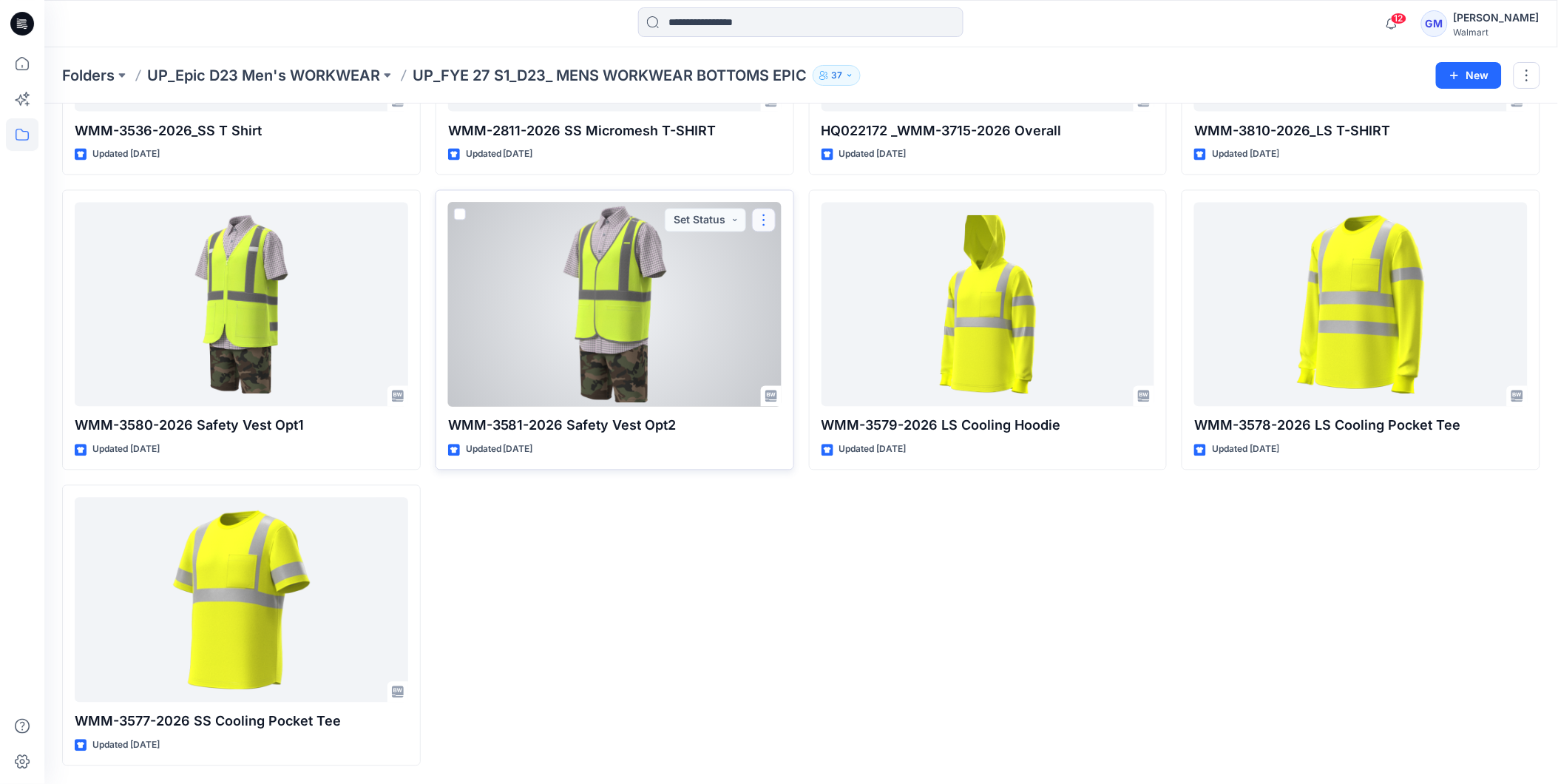
click at [761, 224] on button "button" at bounding box center [764, 220] width 23 height 23
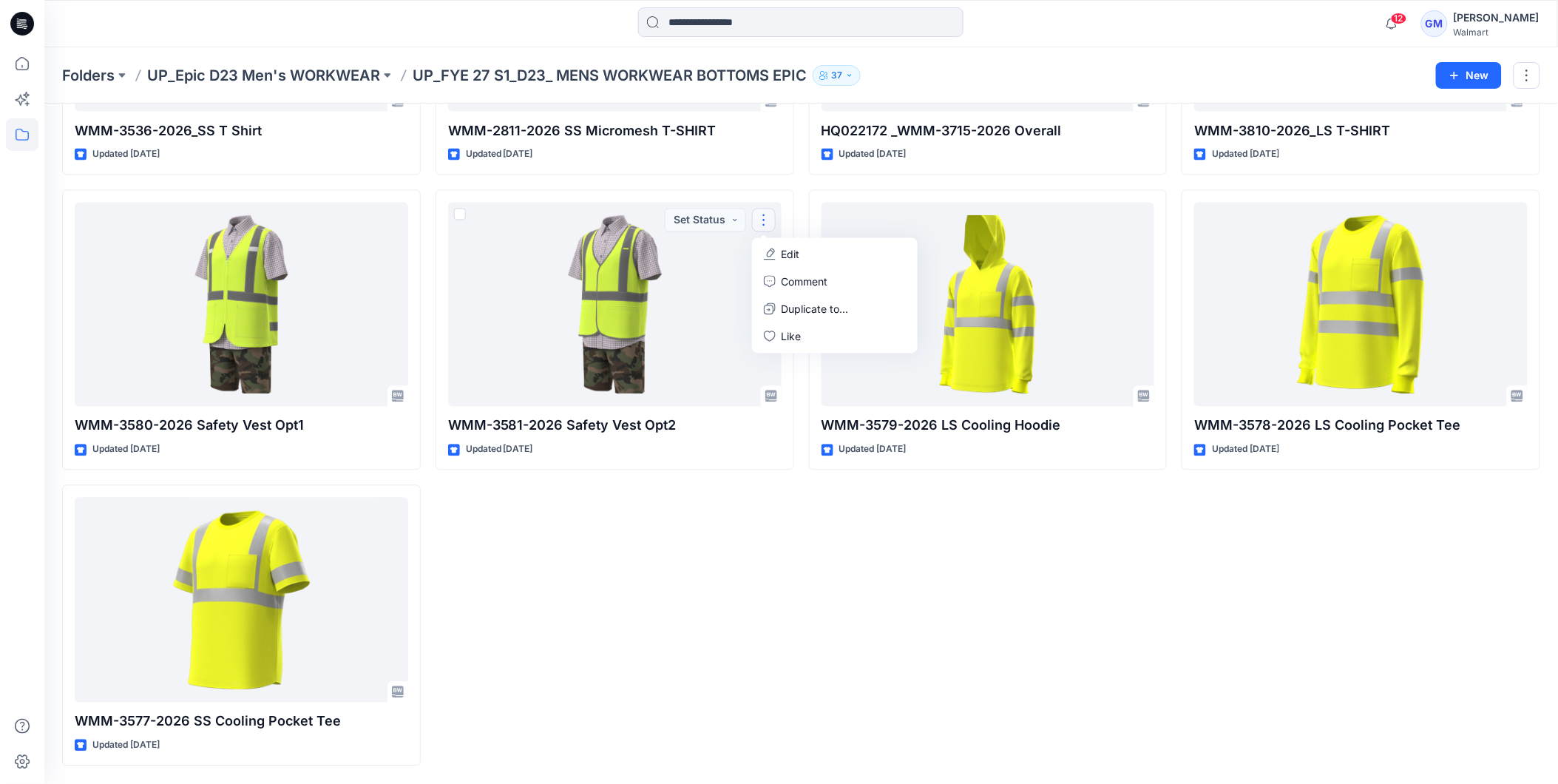
click at [729, 517] on div "HQ022202_WMM-3159-2026_Work 9'' Short Canvas Hanging Updated a month ago WMM-28…" at bounding box center [615, 34] width 358 height 1462
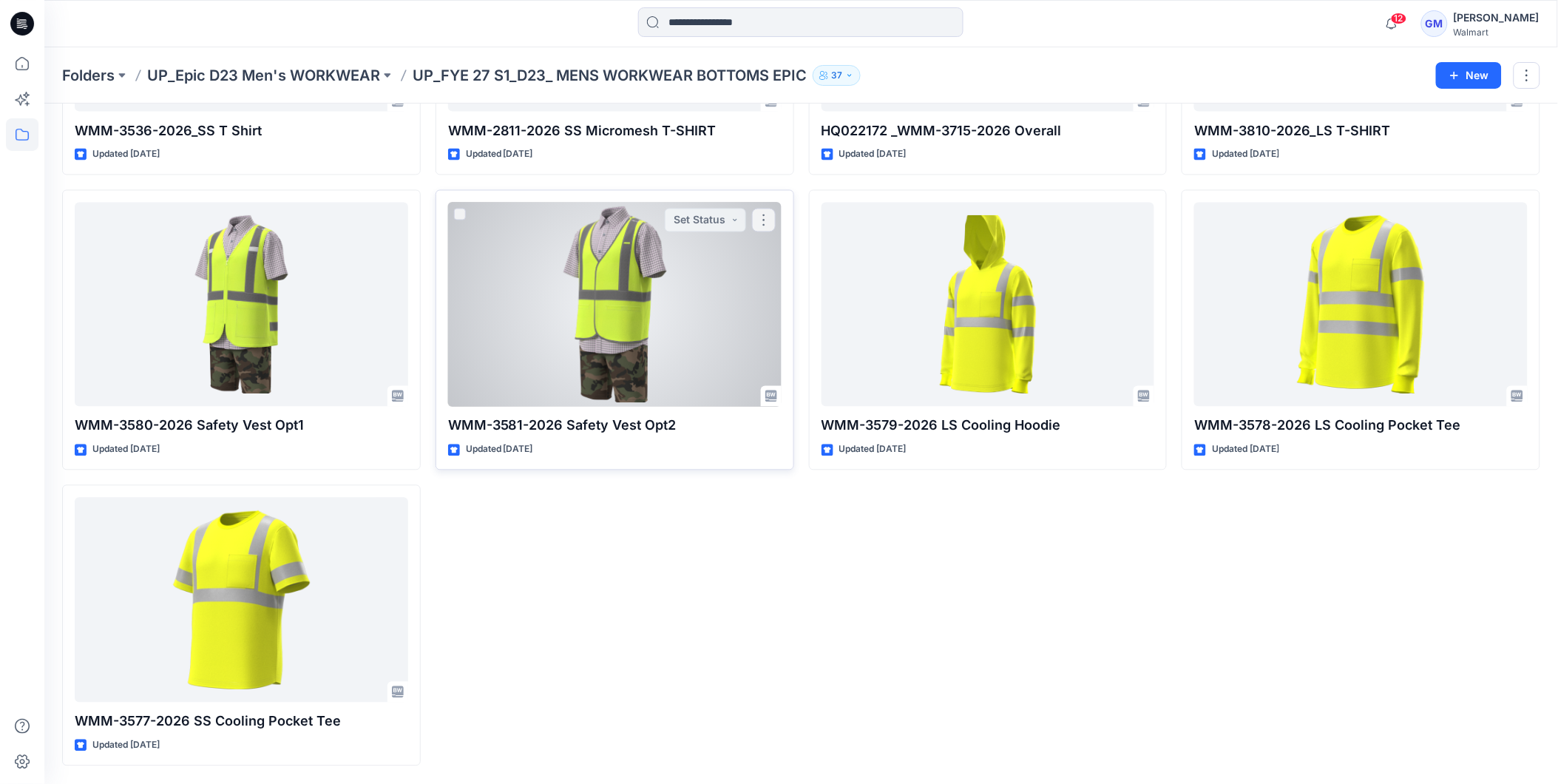
click at [696, 343] on div at bounding box center [615, 305] width 333 height 205
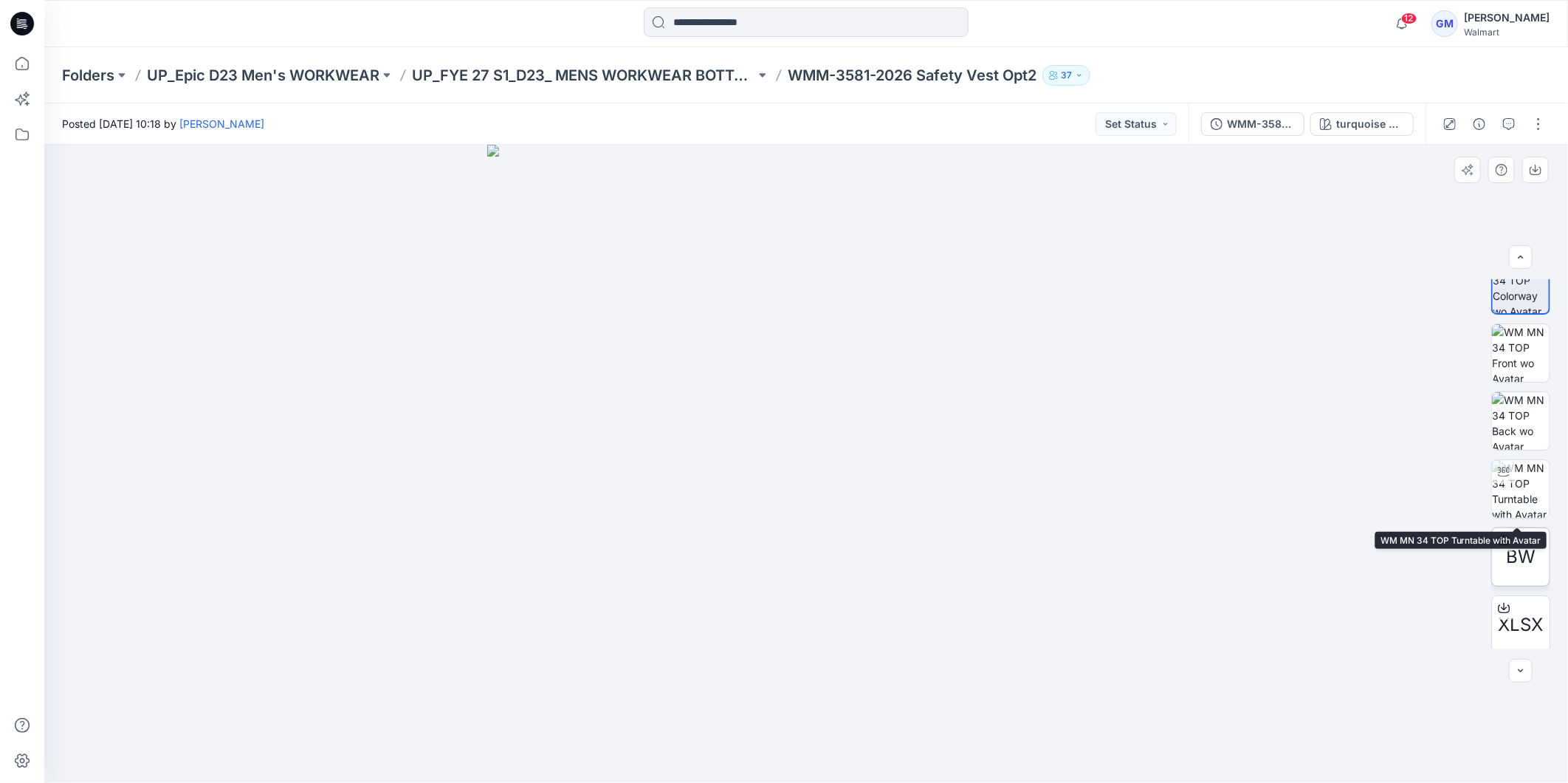
scroll to position [30, 0]
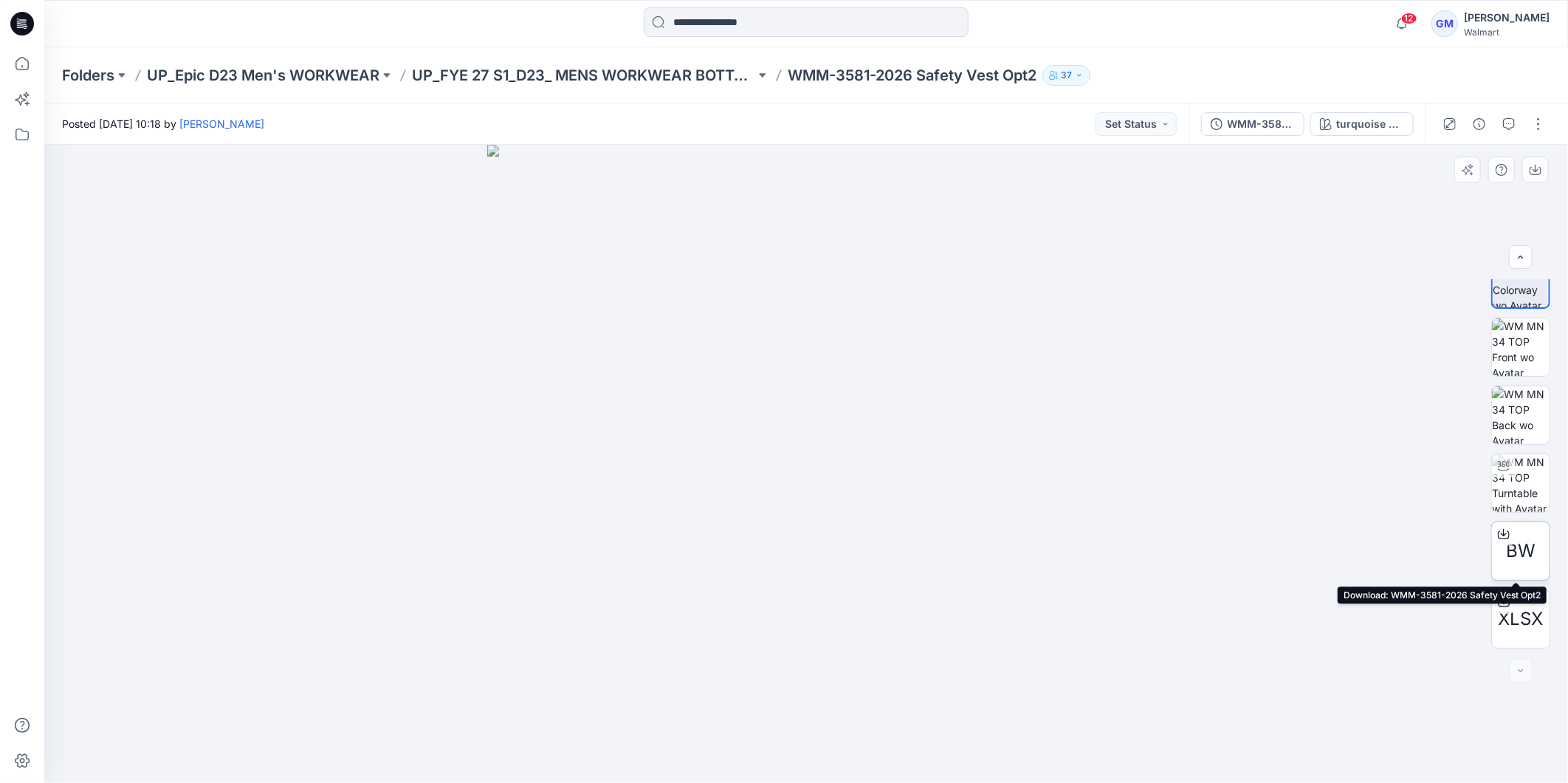
click at [1524, 545] on span "BW" at bounding box center [1521, 551] width 30 height 27
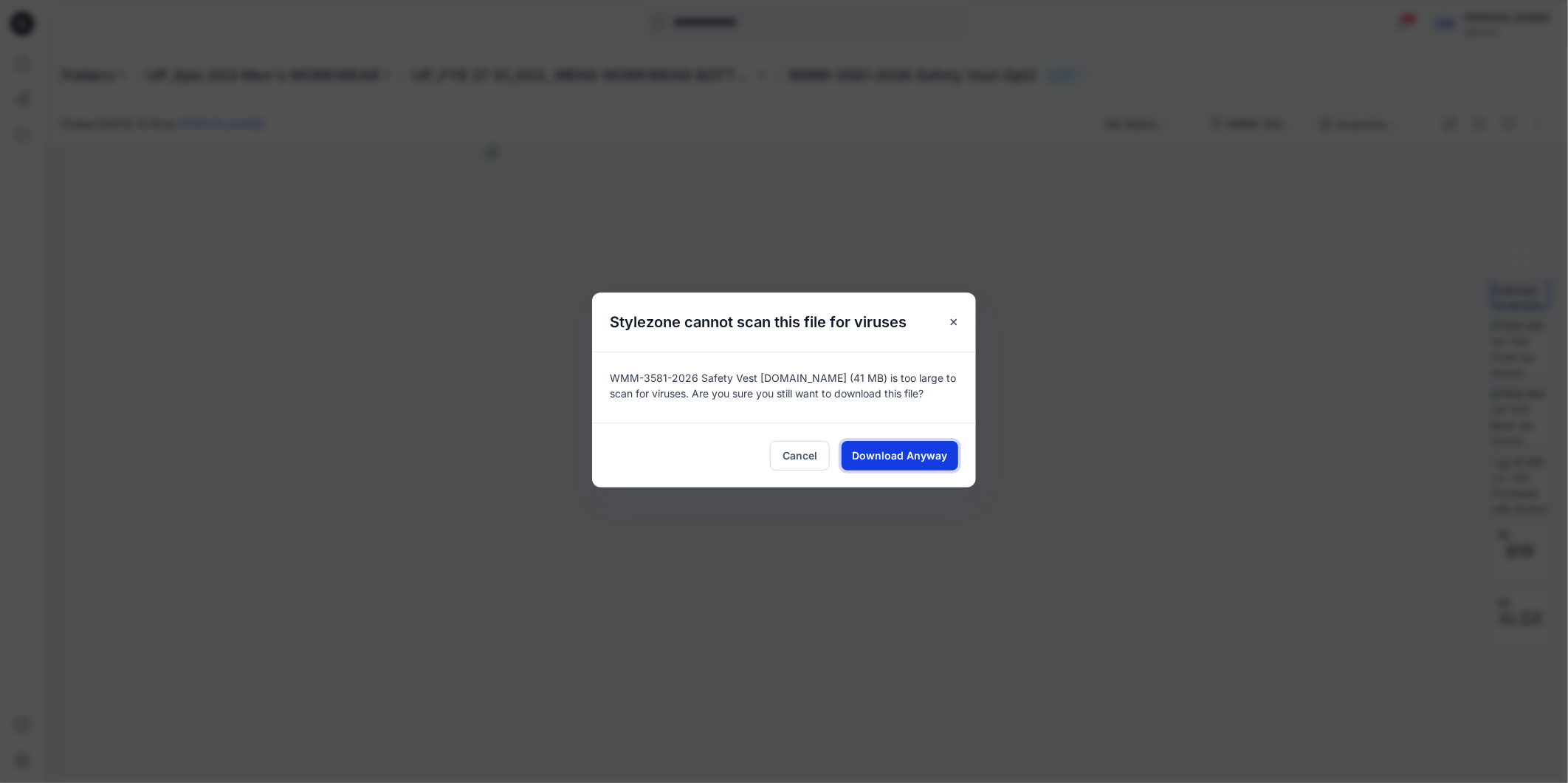
click at [896, 449] on span "Download Anyway" at bounding box center [900, 456] width 95 height 16
